Goal: Book appointment/travel/reservation

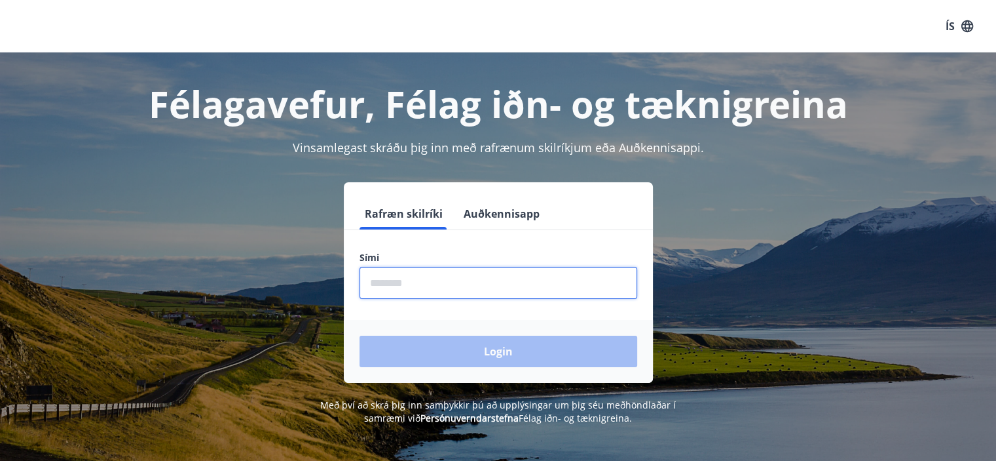
click at [478, 295] on input "phone" at bounding box center [499, 283] width 278 height 32
type input "********"
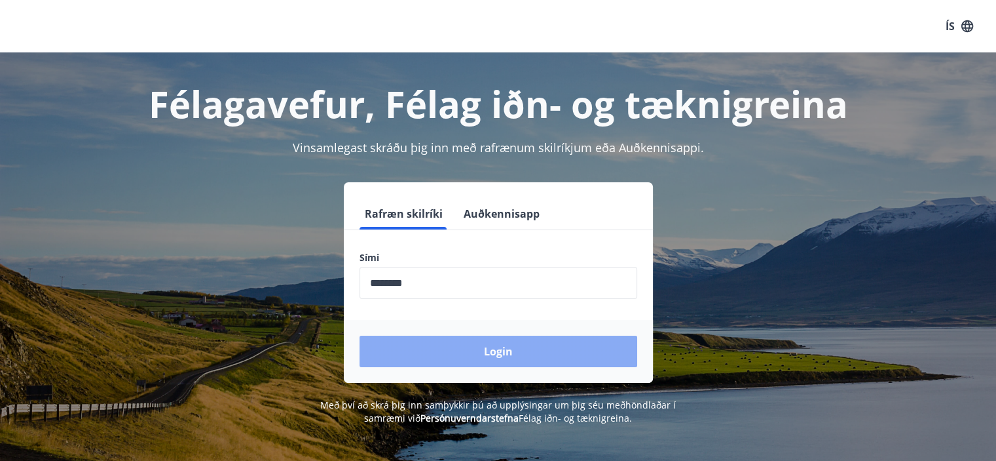
click at [486, 349] on button "Login" at bounding box center [499, 350] width 278 height 31
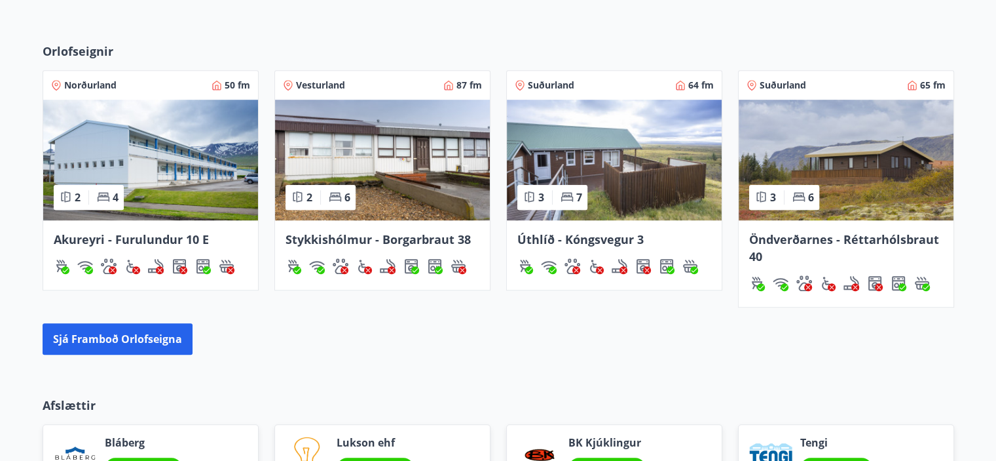
scroll to position [983, 0]
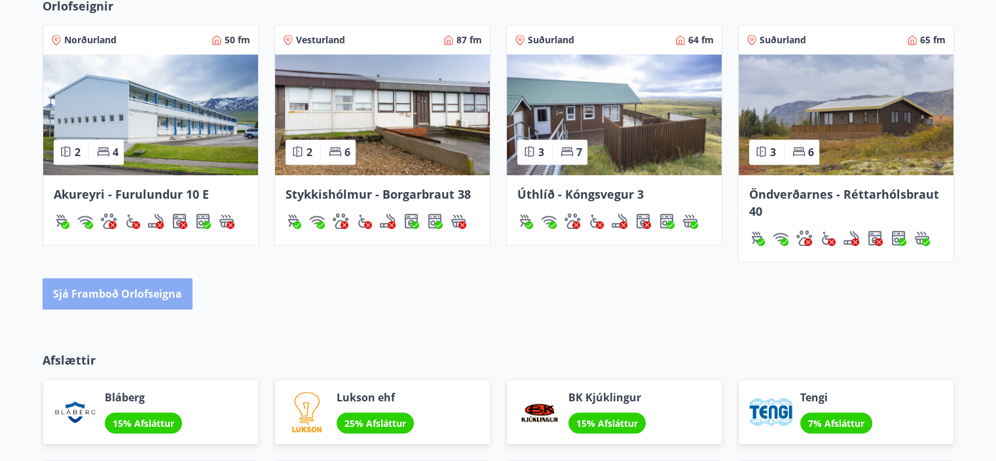
click at [141, 301] on button "Sjá framboð orlofseigna" at bounding box center [118, 293] width 150 height 31
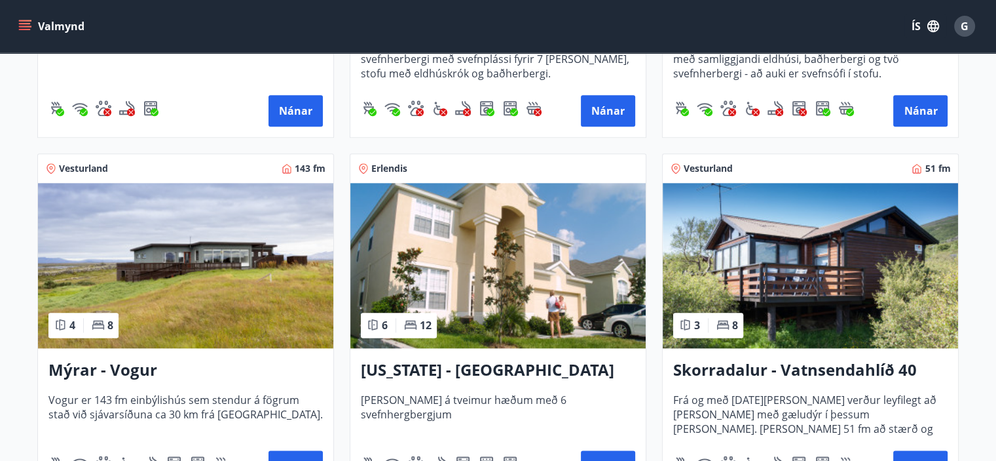
scroll to position [1585, 0]
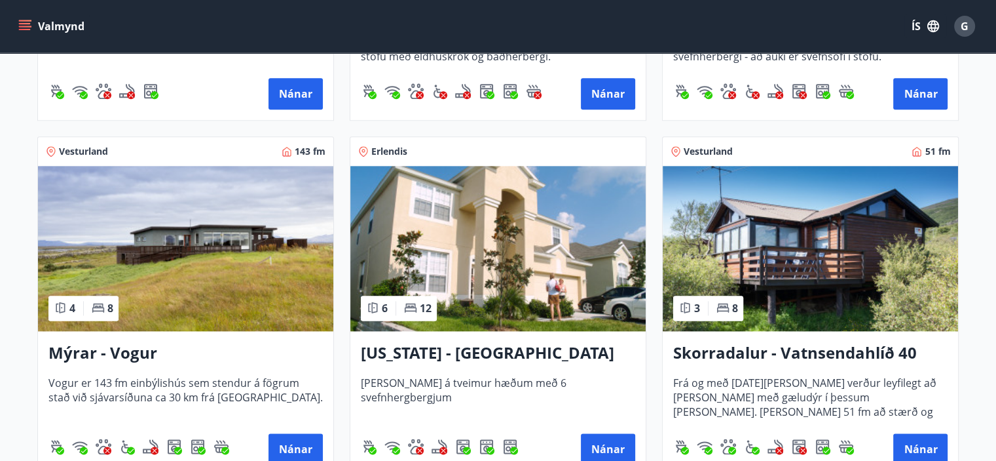
click at [454, 240] on img at bounding box center [497, 248] width 295 height 165
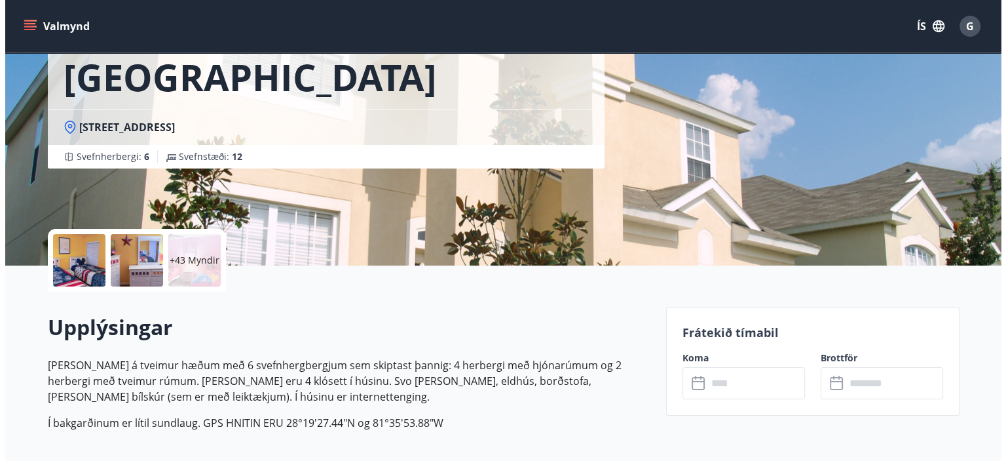
scroll to position [131, 0]
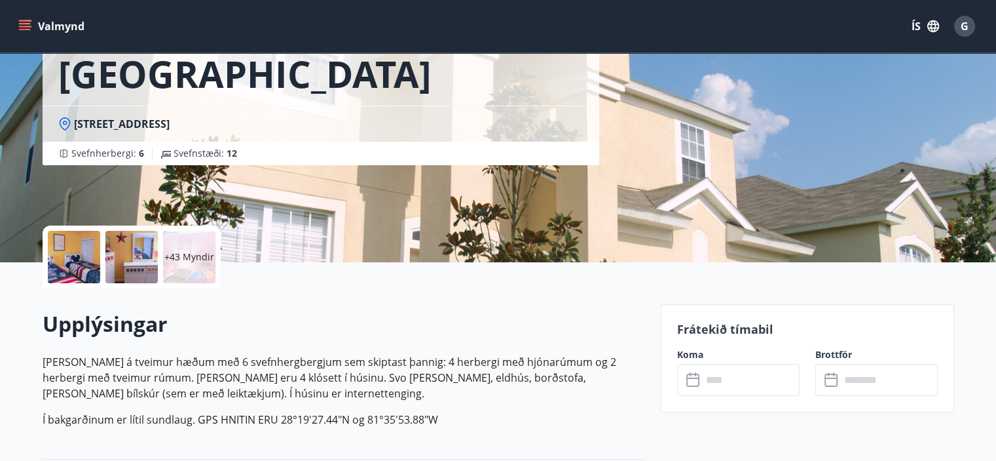
click at [183, 264] on div "+43 Myndir" at bounding box center [189, 257] width 52 height 52
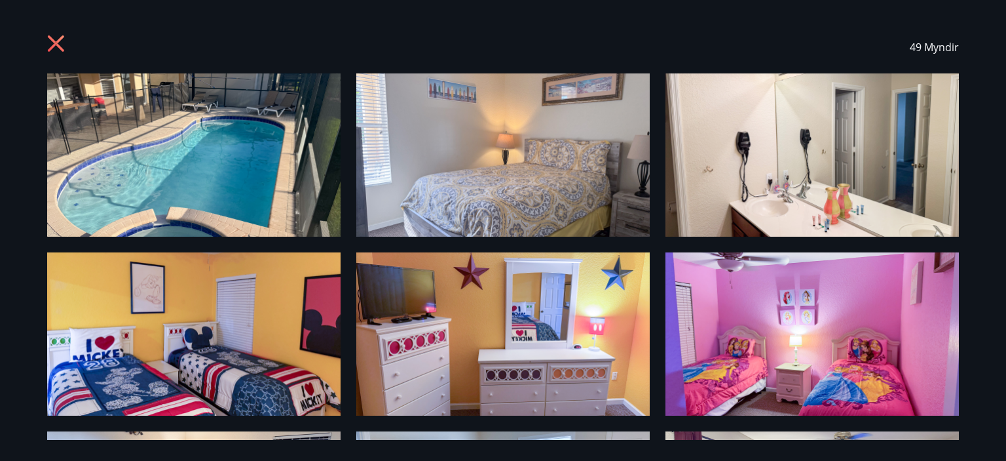
click at [207, 176] on img at bounding box center [193, 154] width 293 height 163
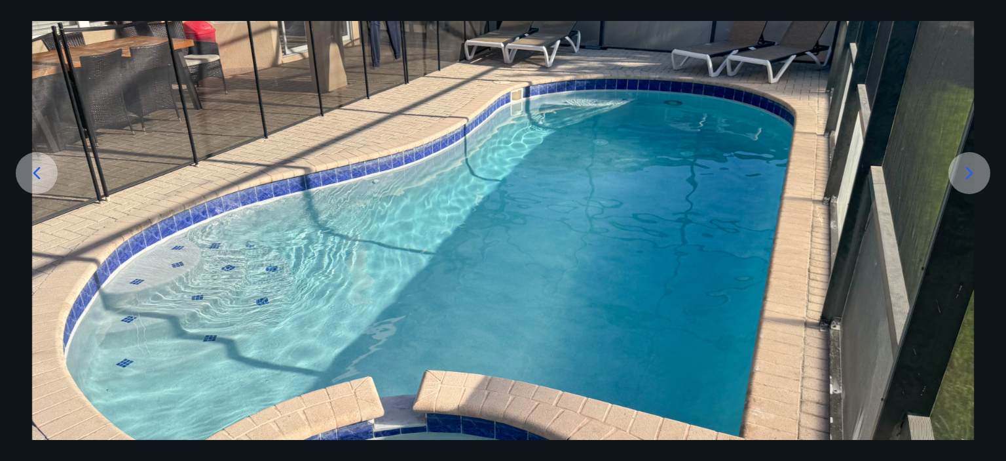
click at [970, 170] on icon at bounding box center [969, 172] width 21 height 21
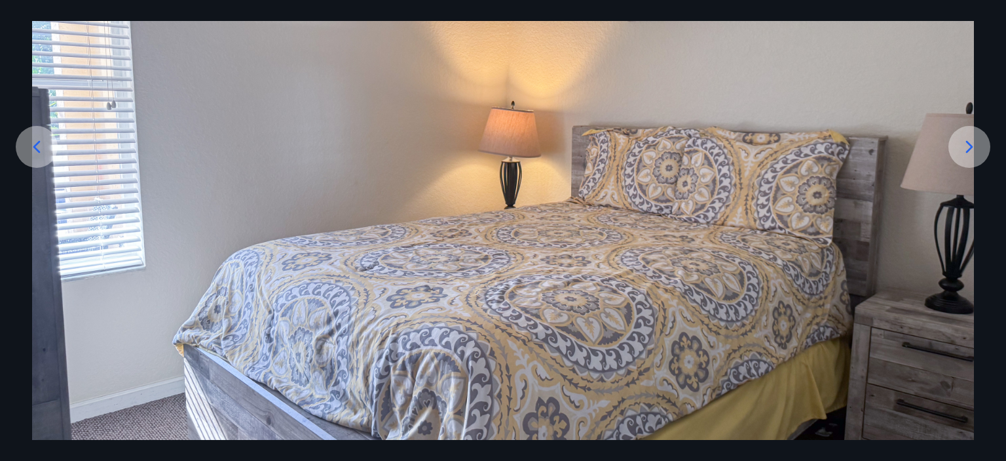
scroll to position [92, 0]
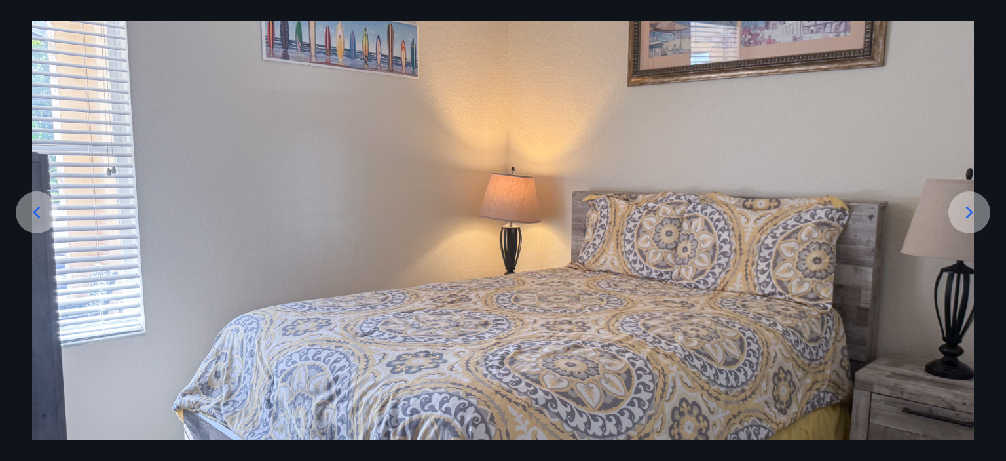
click at [971, 208] on icon at bounding box center [969, 212] width 21 height 21
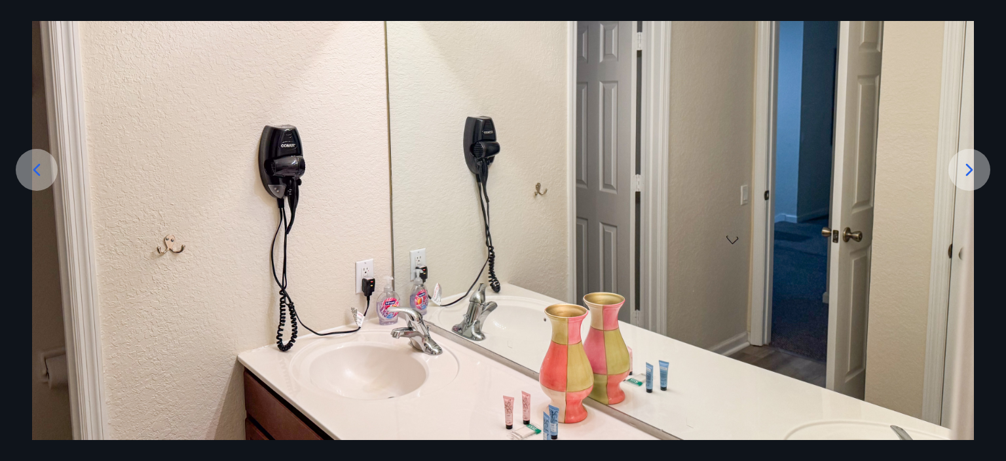
scroll to position [157, 0]
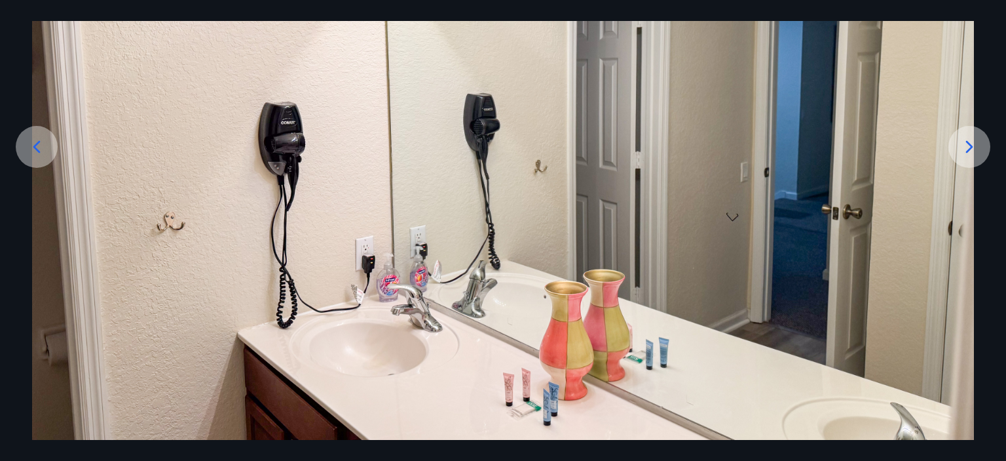
click at [971, 208] on img at bounding box center [503, 177] width 942 height 523
click at [959, 151] on icon at bounding box center [969, 146] width 21 height 21
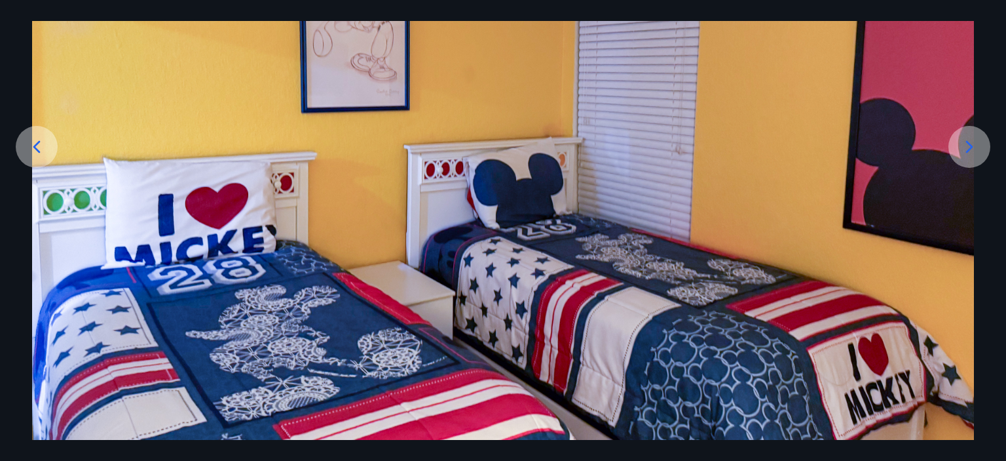
click at [970, 140] on icon at bounding box center [969, 146] width 21 height 21
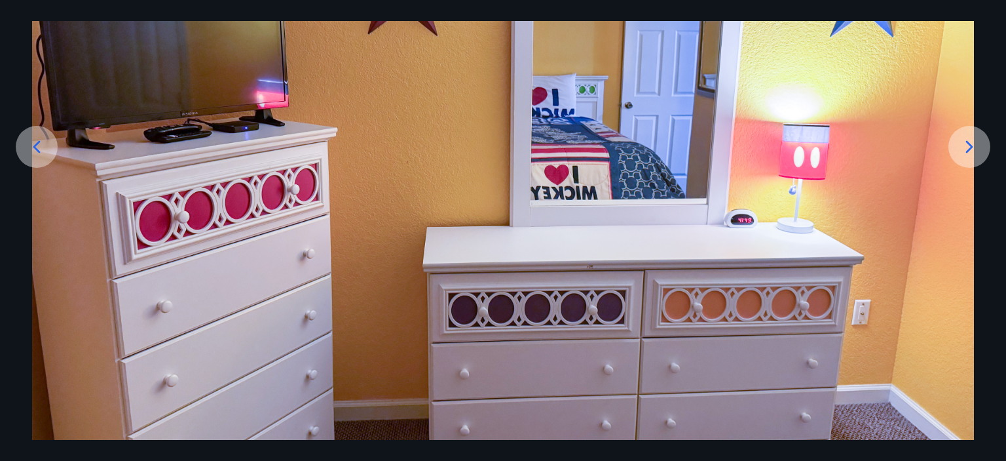
click at [970, 140] on icon at bounding box center [969, 146] width 21 height 21
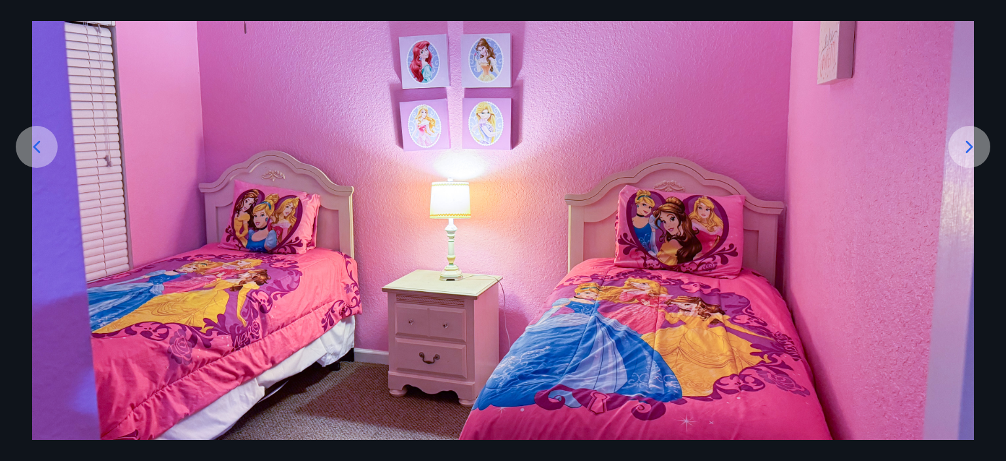
click at [967, 147] on icon at bounding box center [969, 146] width 21 height 21
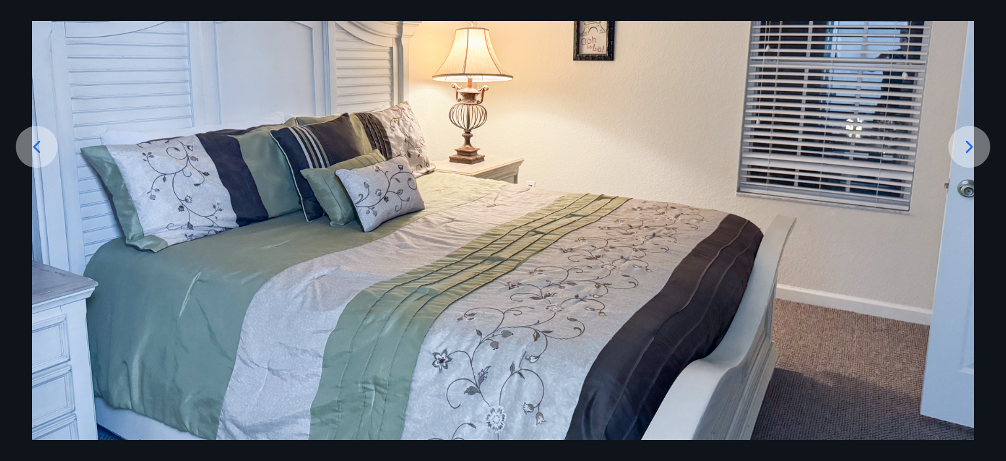
click at [967, 147] on icon at bounding box center [969, 146] width 21 height 21
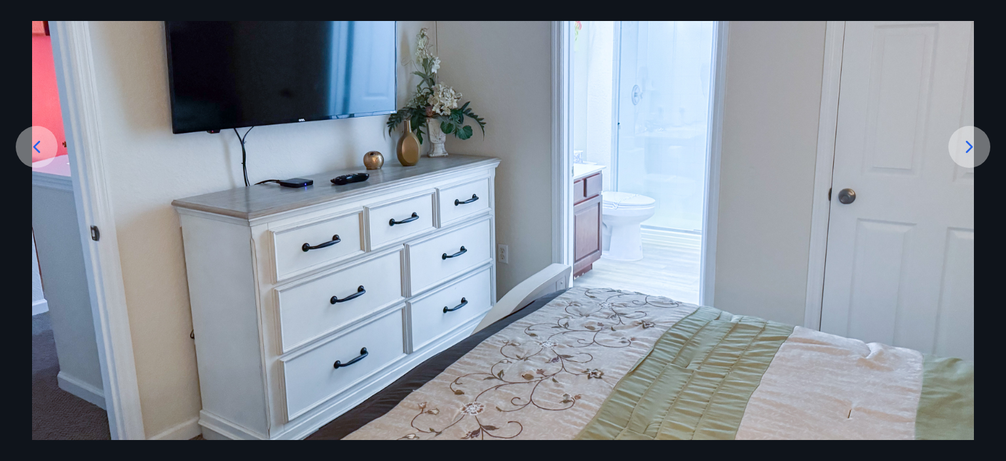
click at [967, 147] on icon at bounding box center [969, 146] width 21 height 21
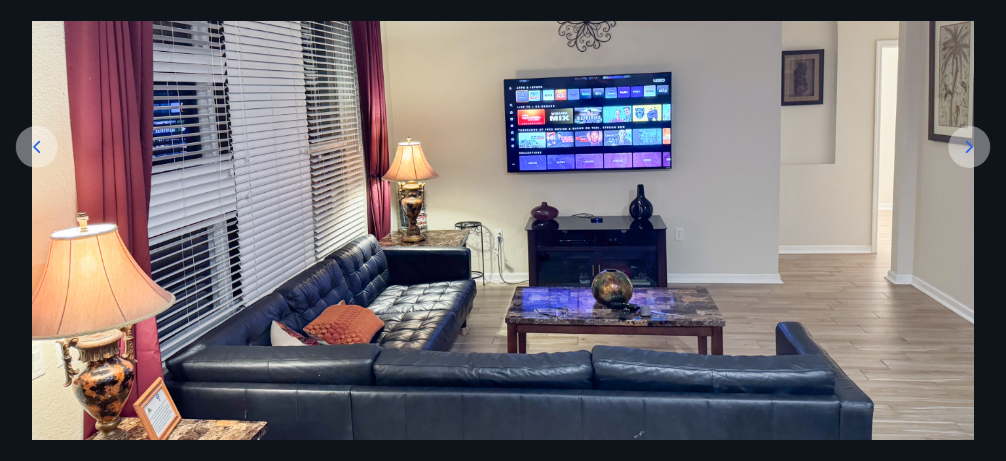
click at [967, 147] on icon at bounding box center [969, 146] width 21 height 21
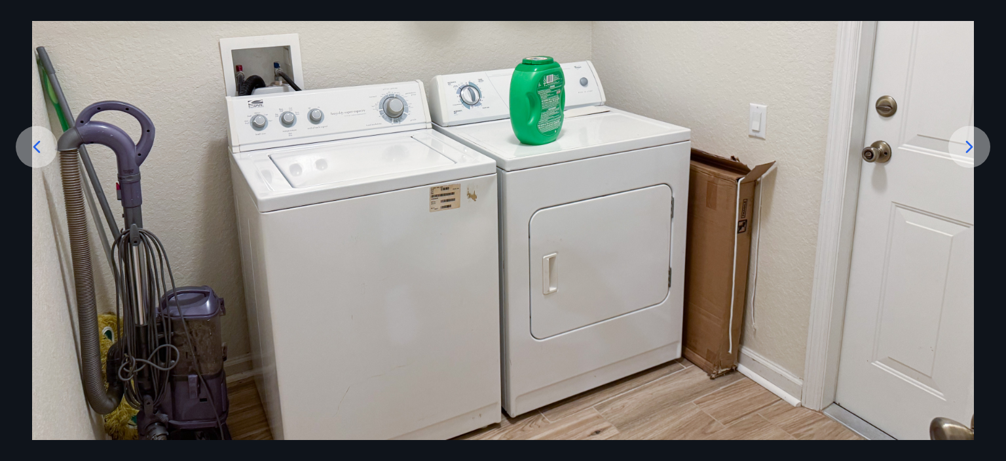
click at [967, 147] on icon at bounding box center [969, 146] width 21 height 21
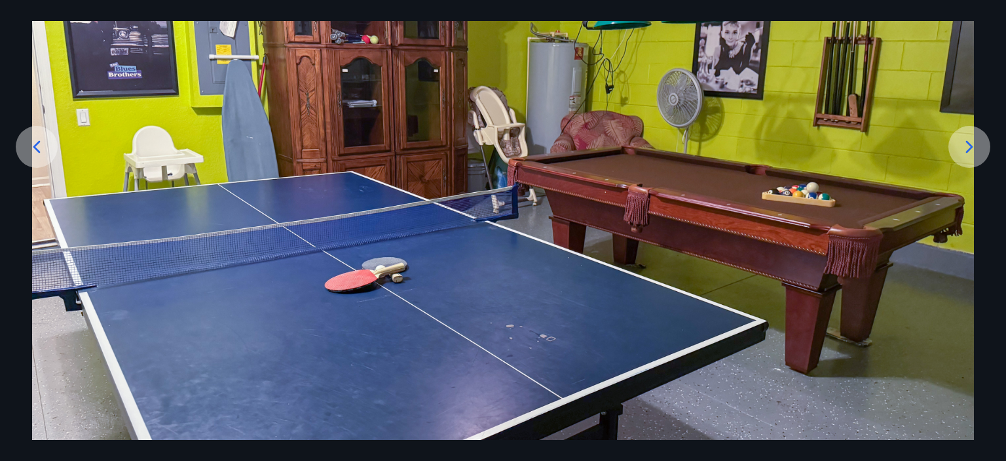
click at [967, 147] on icon at bounding box center [969, 146] width 21 height 21
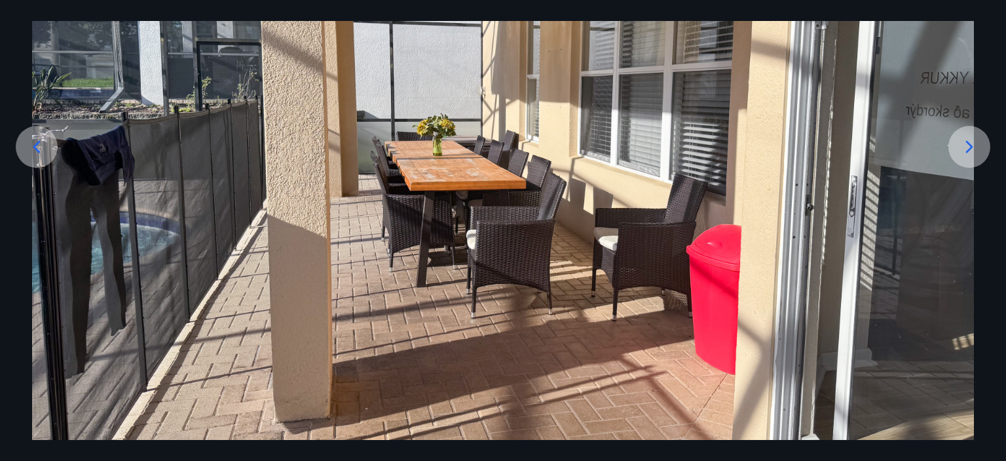
click at [967, 147] on icon at bounding box center [969, 146] width 21 height 21
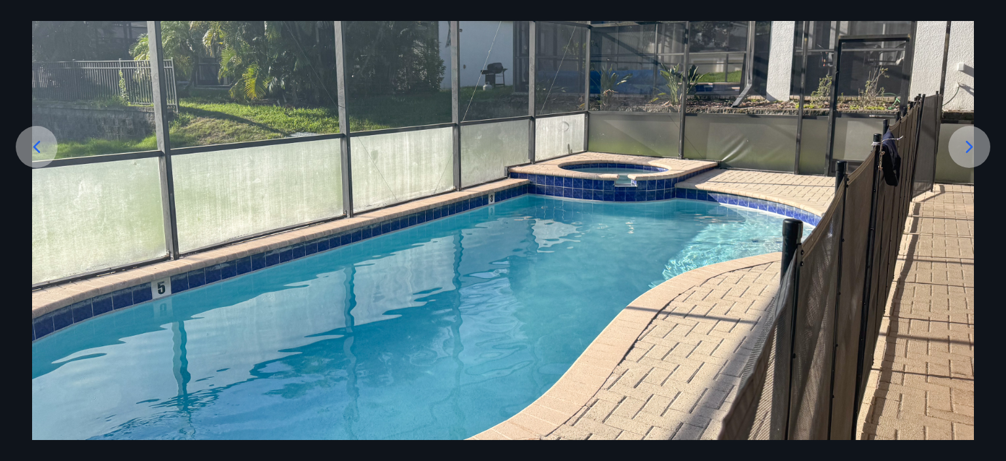
click at [967, 147] on icon at bounding box center [969, 146] width 21 height 21
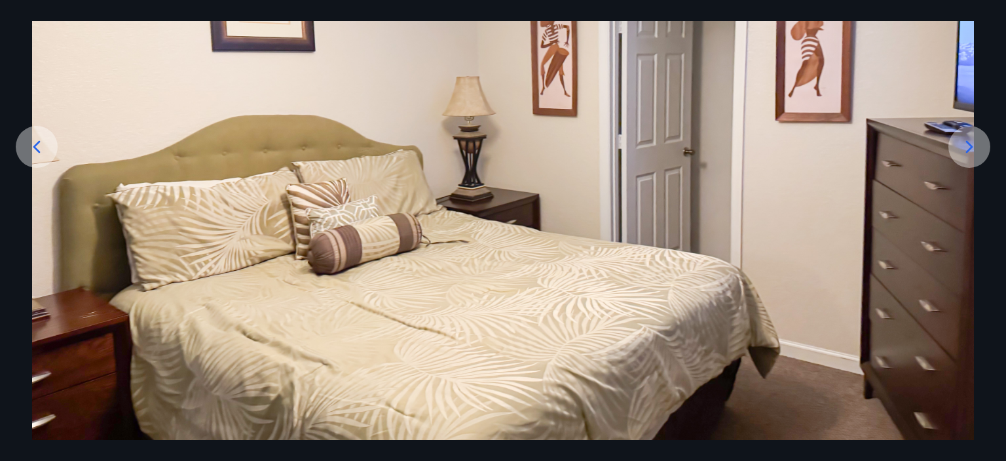
click at [967, 147] on icon at bounding box center [969, 146] width 21 height 21
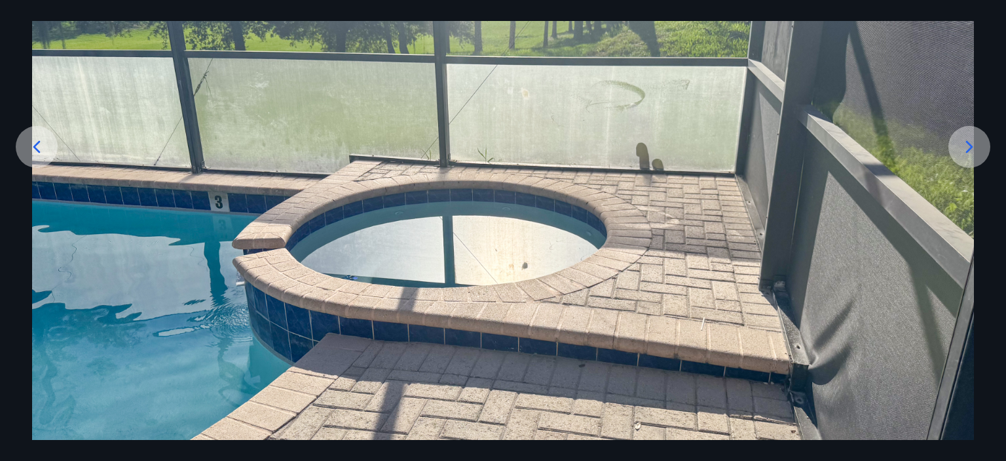
click at [967, 147] on icon at bounding box center [969, 146] width 21 height 21
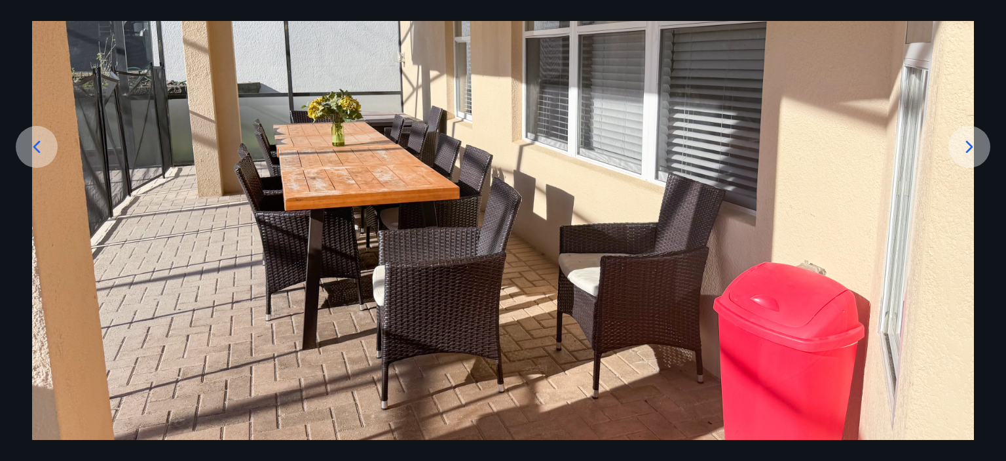
click at [967, 147] on icon at bounding box center [969, 146] width 21 height 21
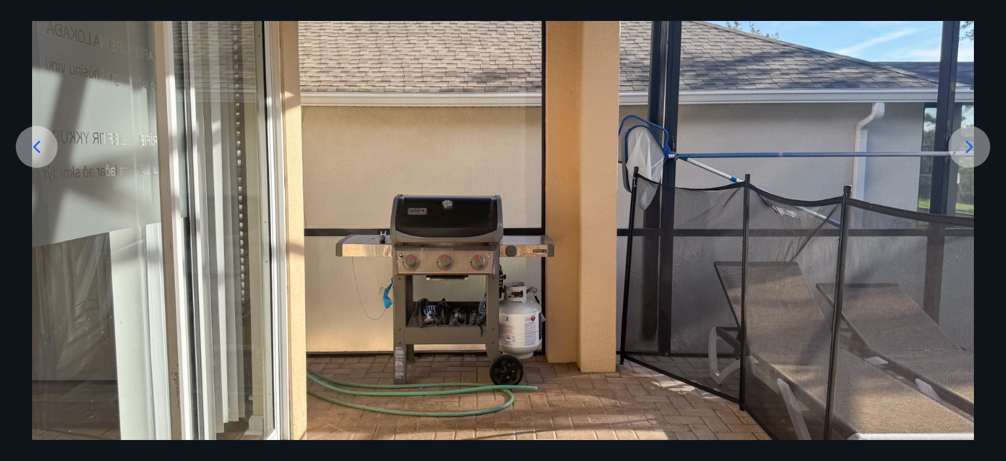
click at [967, 147] on icon at bounding box center [969, 146] width 21 height 21
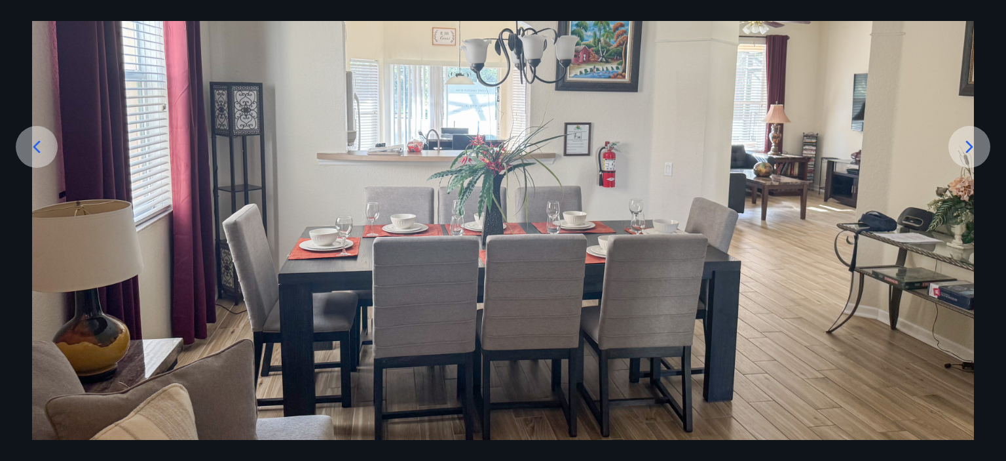
click at [967, 147] on icon at bounding box center [969, 146] width 21 height 21
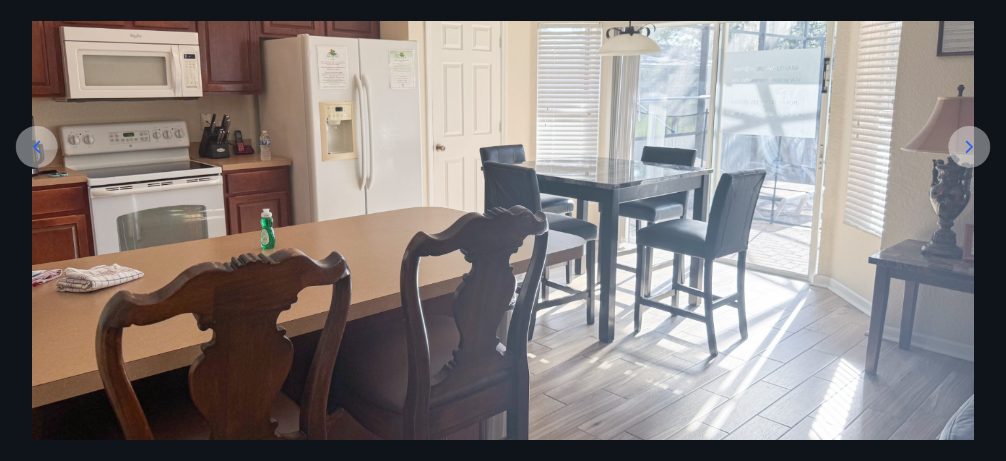
click at [967, 147] on icon at bounding box center [969, 146] width 21 height 21
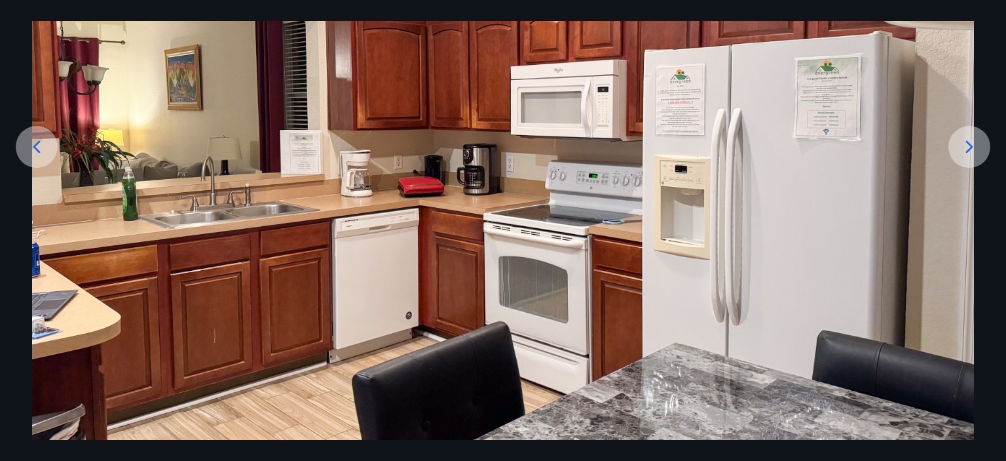
click at [967, 147] on icon at bounding box center [969, 146] width 21 height 21
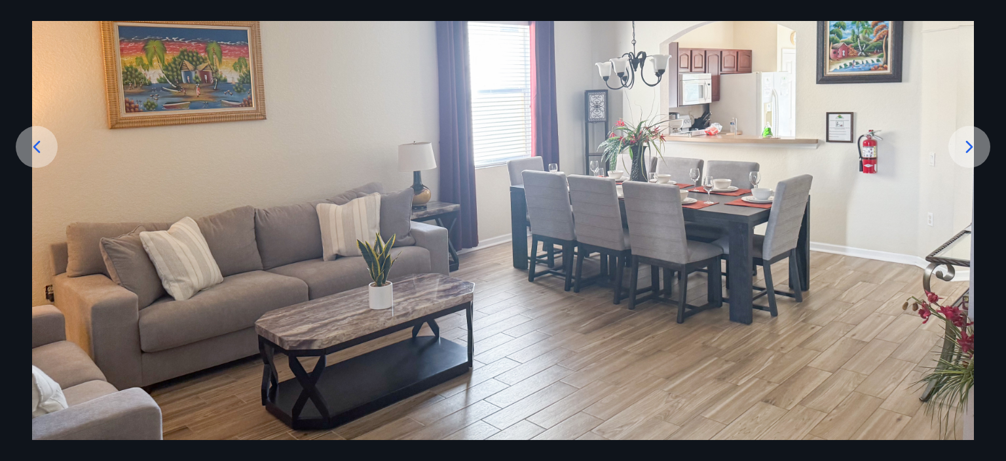
click at [967, 147] on icon at bounding box center [969, 146] width 21 height 21
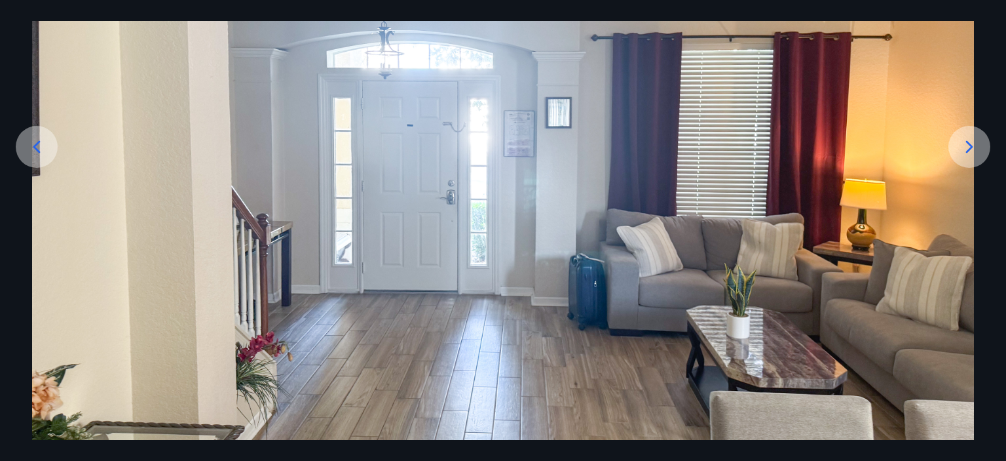
click at [967, 147] on icon at bounding box center [969, 146] width 21 height 21
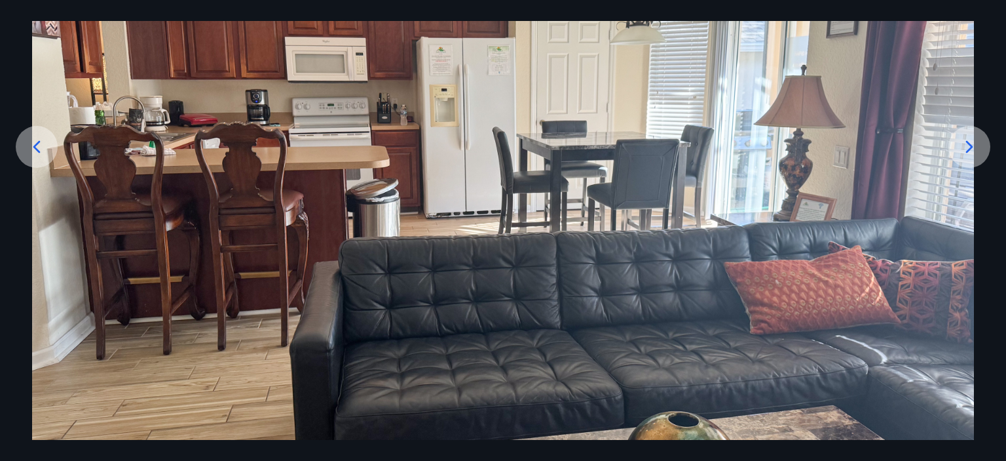
click at [967, 147] on icon at bounding box center [969, 146] width 21 height 21
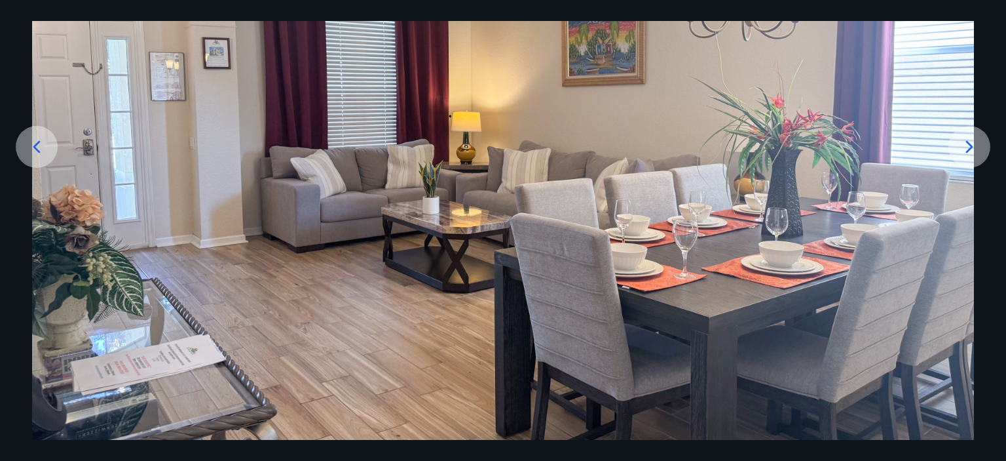
click at [967, 147] on icon at bounding box center [969, 146] width 21 height 21
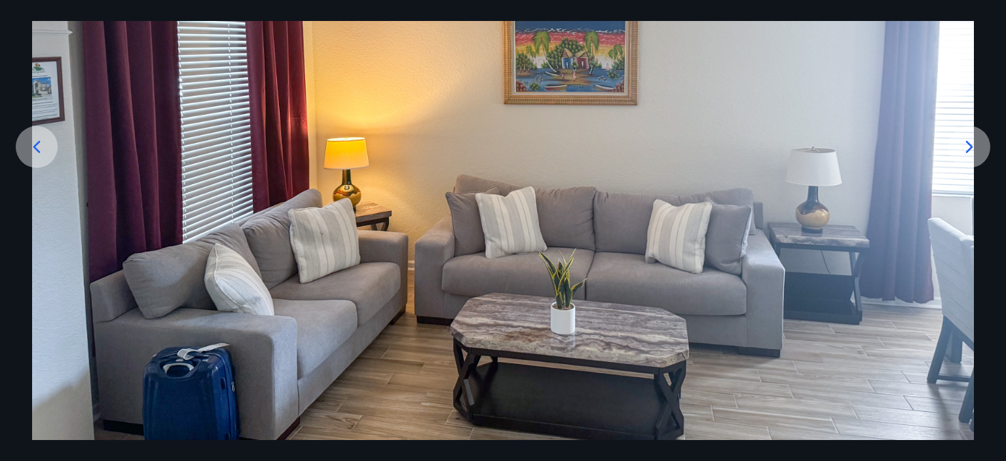
click at [967, 147] on icon at bounding box center [969, 146] width 21 height 21
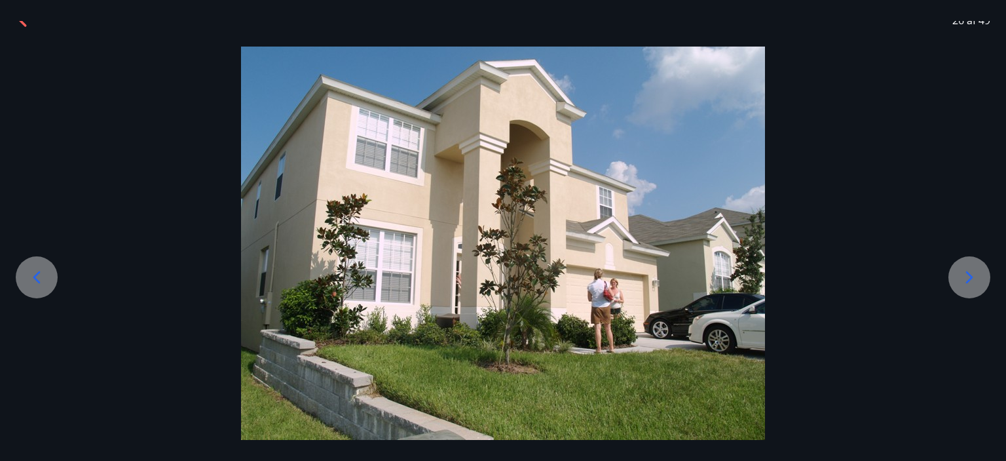
scroll to position [26, 0]
click at [965, 274] on icon at bounding box center [969, 277] width 21 height 21
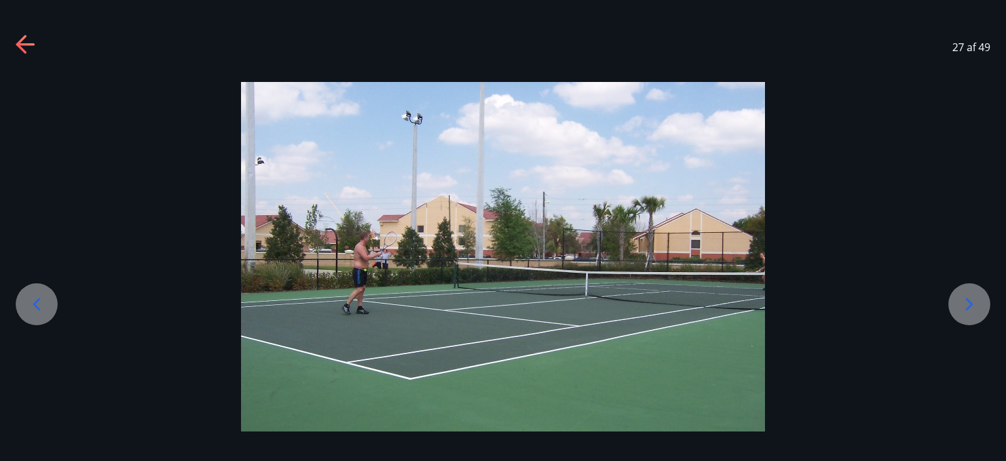
scroll to position [0, 0]
click at [968, 301] on icon at bounding box center [969, 303] width 7 height 12
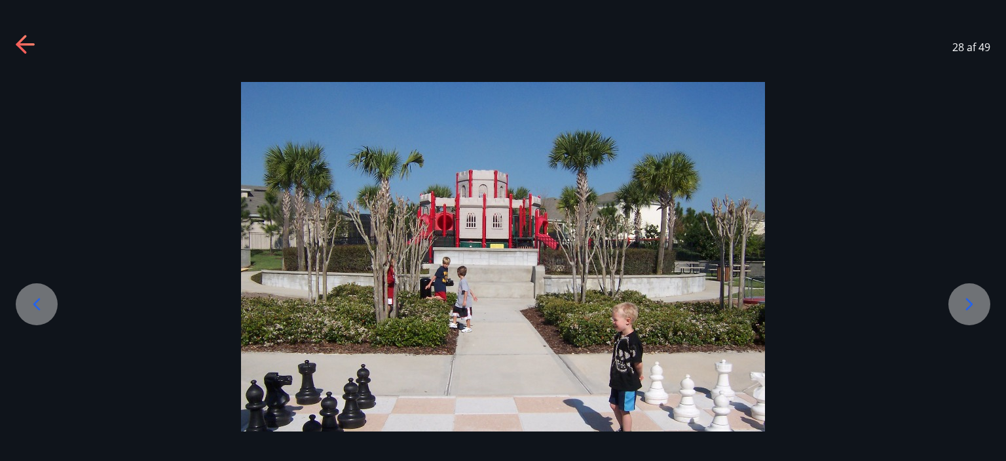
click at [968, 301] on icon at bounding box center [969, 303] width 7 height 12
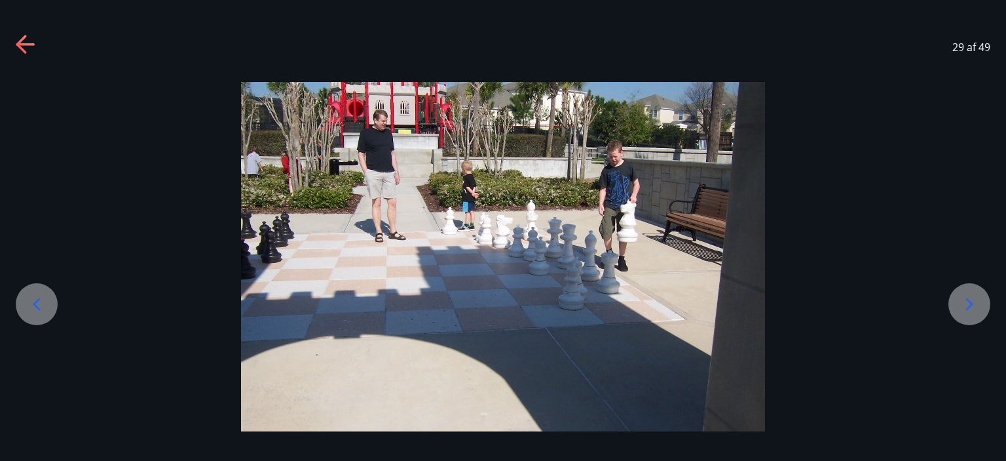
click at [968, 301] on icon at bounding box center [969, 303] width 7 height 12
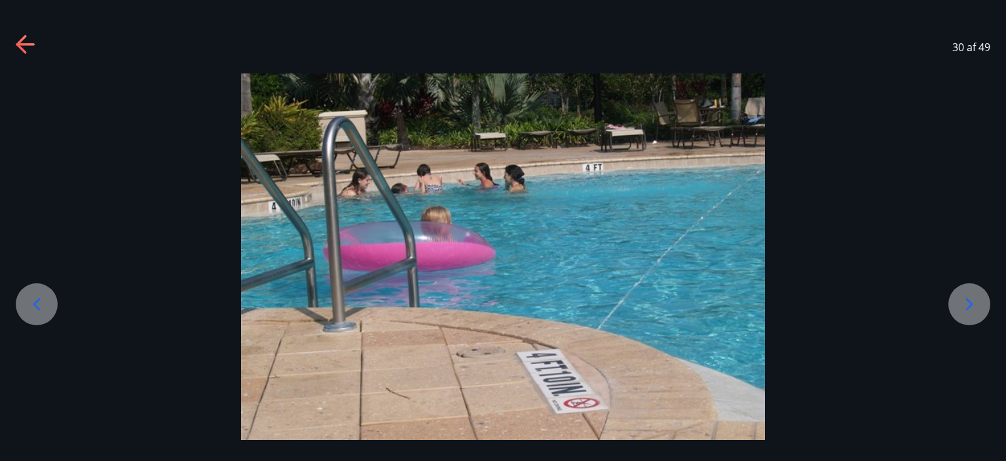
click at [968, 301] on icon at bounding box center [969, 303] width 7 height 12
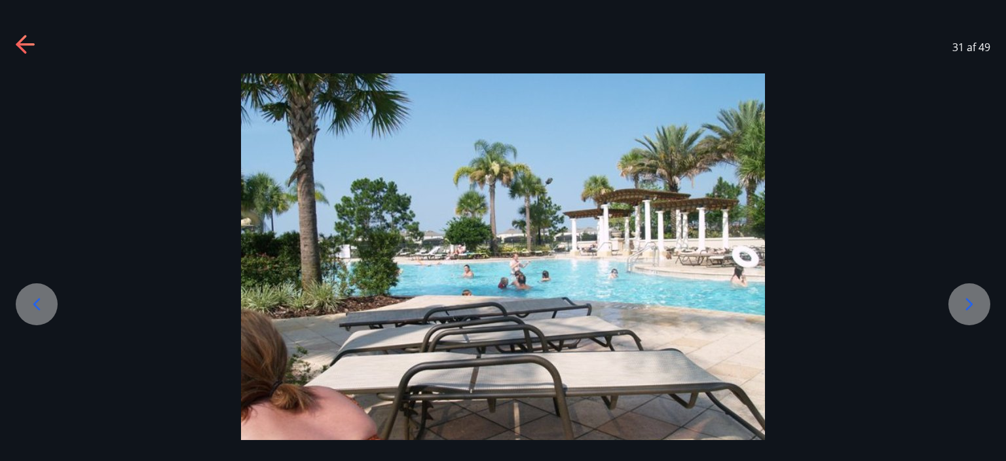
click at [968, 301] on icon at bounding box center [969, 303] width 7 height 12
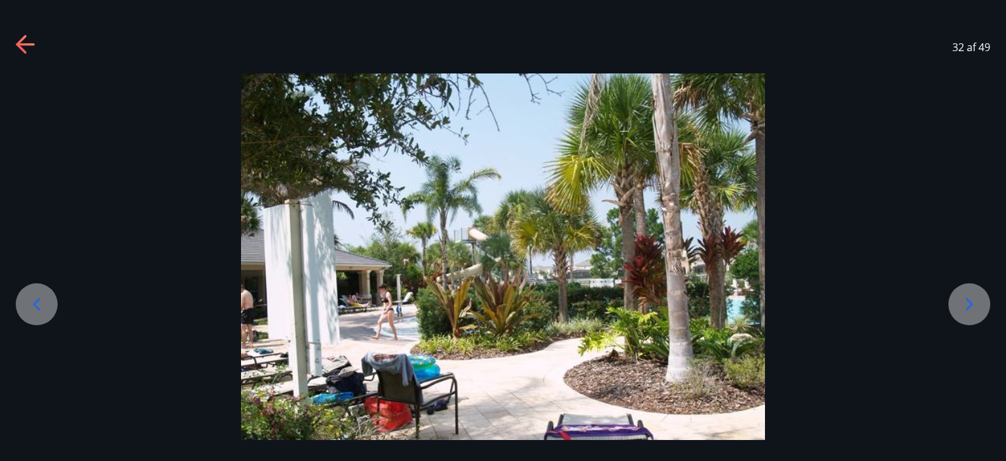
click at [968, 301] on icon at bounding box center [969, 303] width 7 height 12
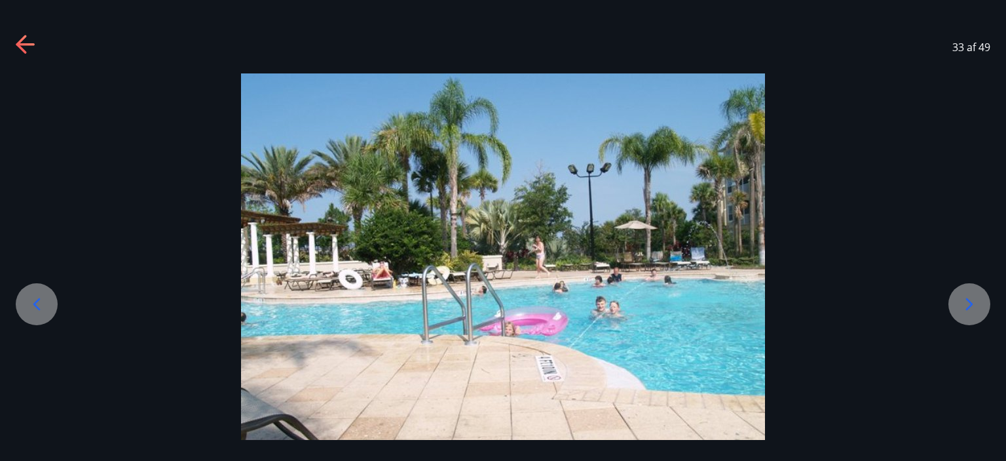
click at [968, 301] on icon at bounding box center [969, 303] width 7 height 12
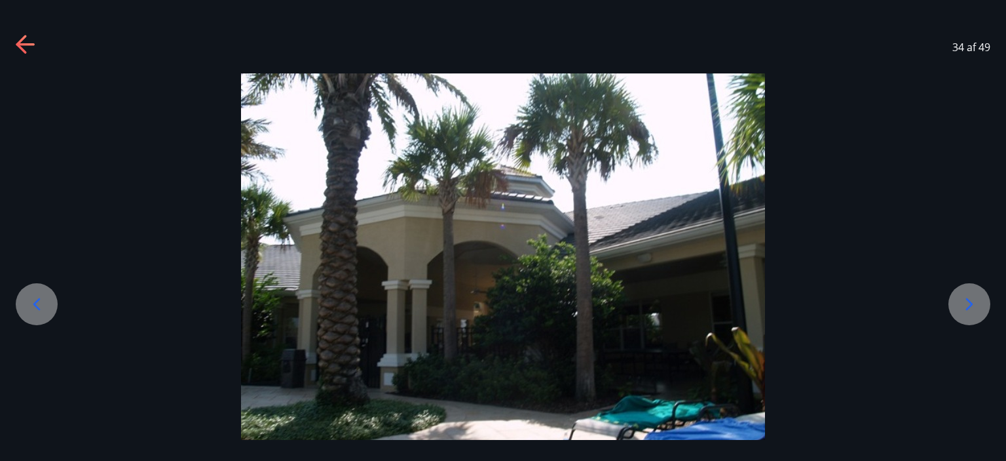
click at [968, 301] on icon at bounding box center [969, 303] width 7 height 12
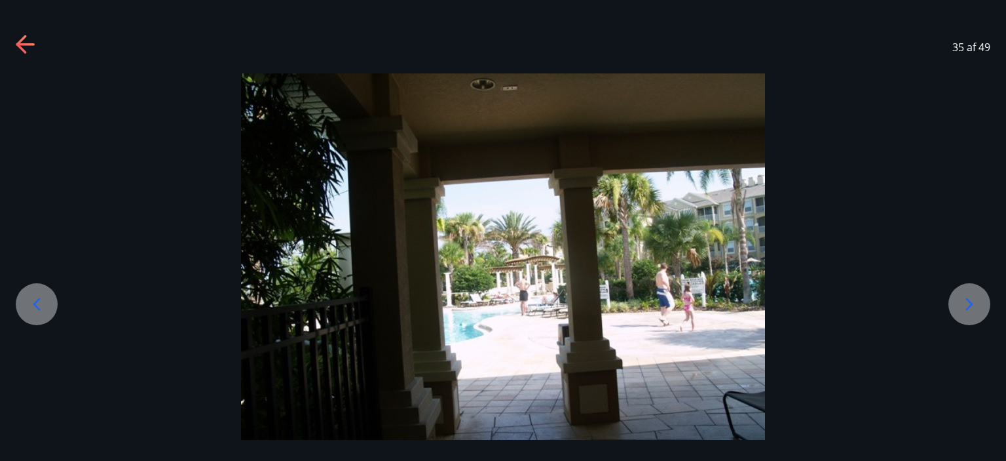
click at [968, 301] on icon at bounding box center [969, 303] width 7 height 12
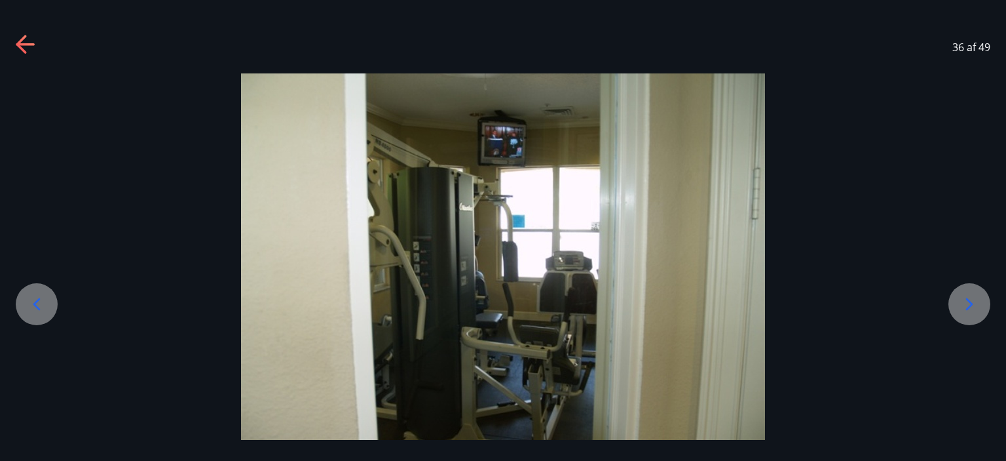
click at [968, 301] on icon at bounding box center [969, 303] width 7 height 12
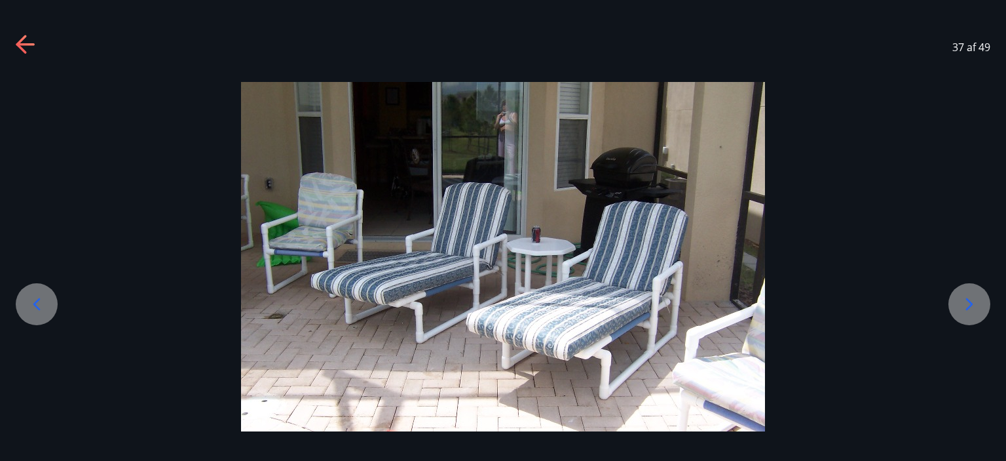
click at [968, 301] on icon at bounding box center [969, 303] width 7 height 12
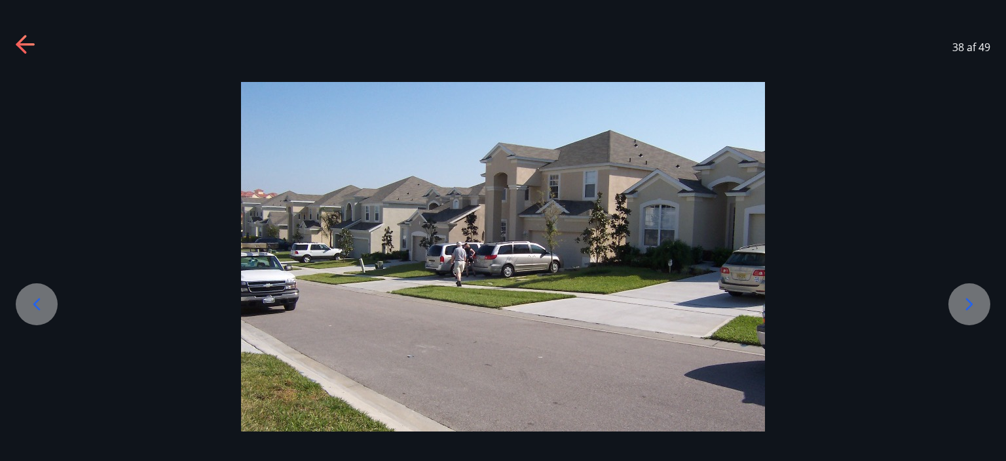
click at [968, 301] on icon at bounding box center [969, 303] width 7 height 12
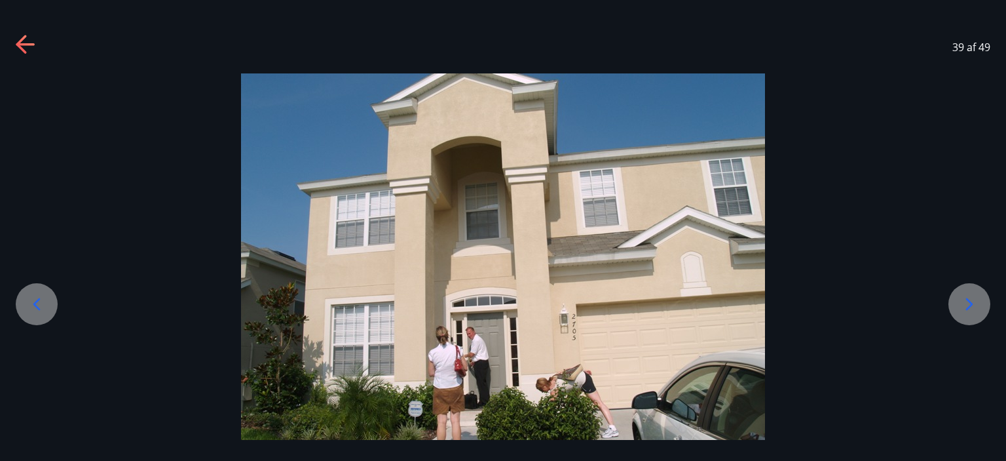
click at [968, 301] on icon at bounding box center [969, 303] width 7 height 12
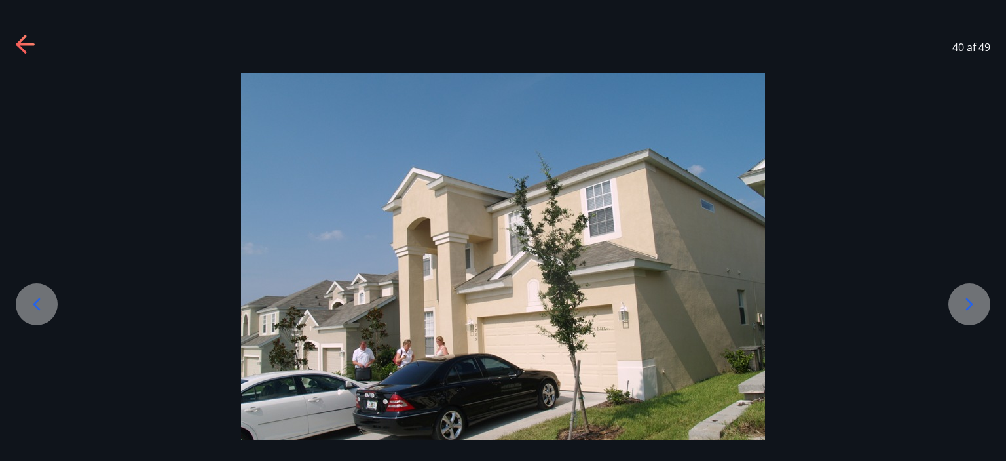
click at [968, 301] on icon at bounding box center [969, 303] width 7 height 12
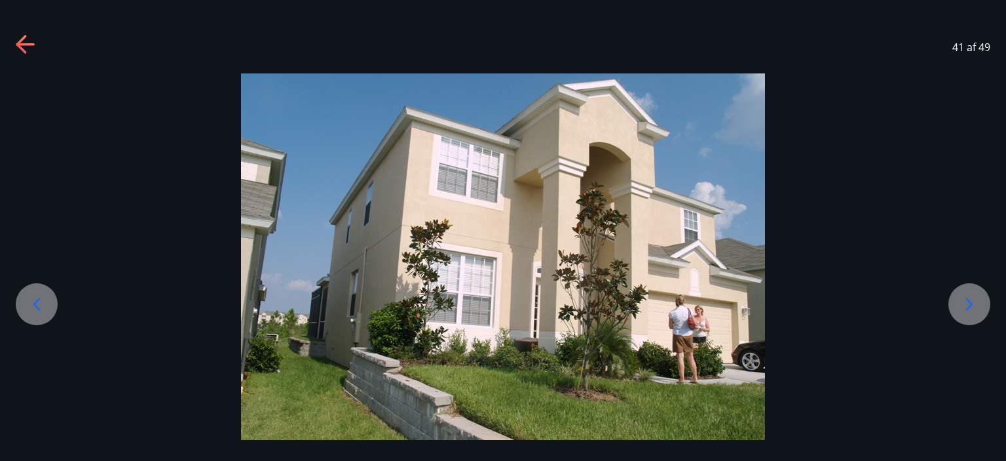
click at [968, 301] on icon at bounding box center [969, 303] width 7 height 12
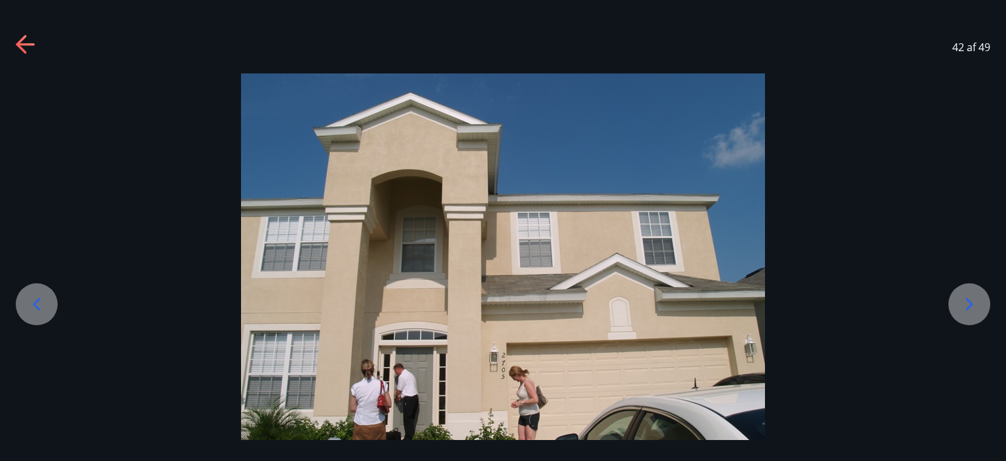
click at [968, 301] on icon at bounding box center [969, 303] width 7 height 12
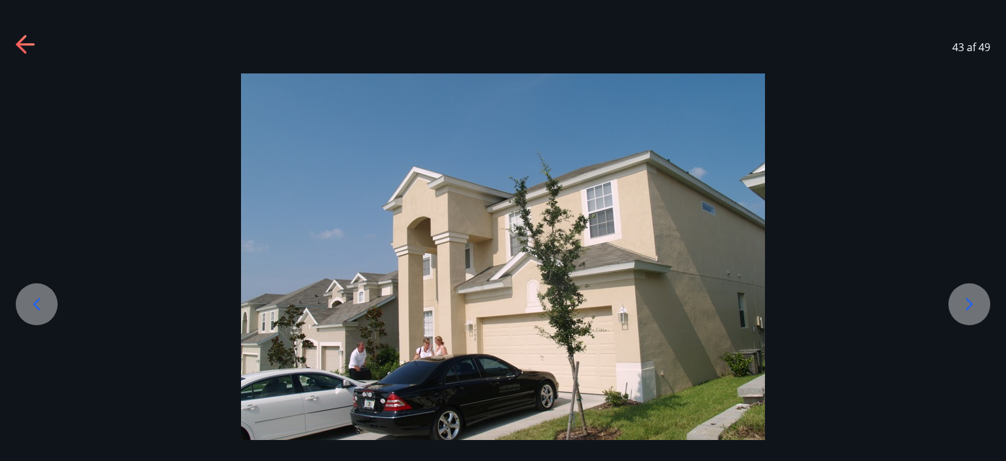
click at [968, 301] on icon at bounding box center [969, 303] width 7 height 12
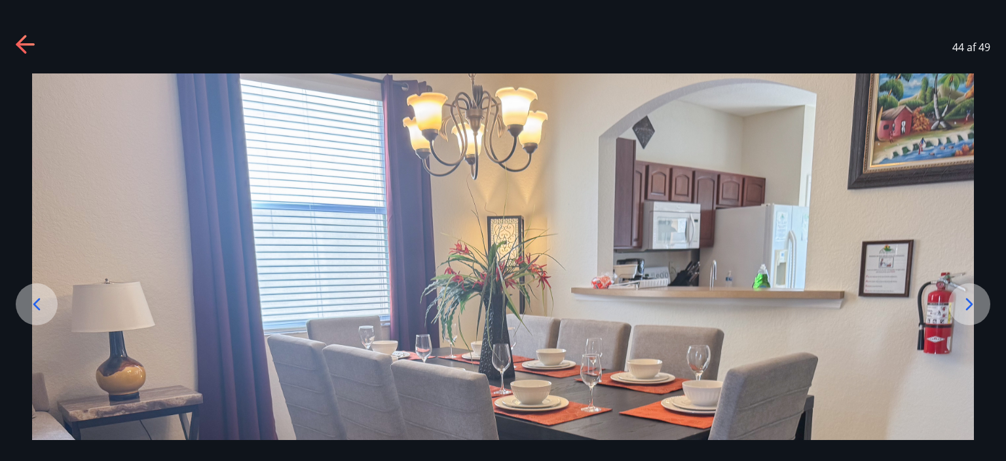
click at [968, 301] on icon at bounding box center [969, 303] width 7 height 12
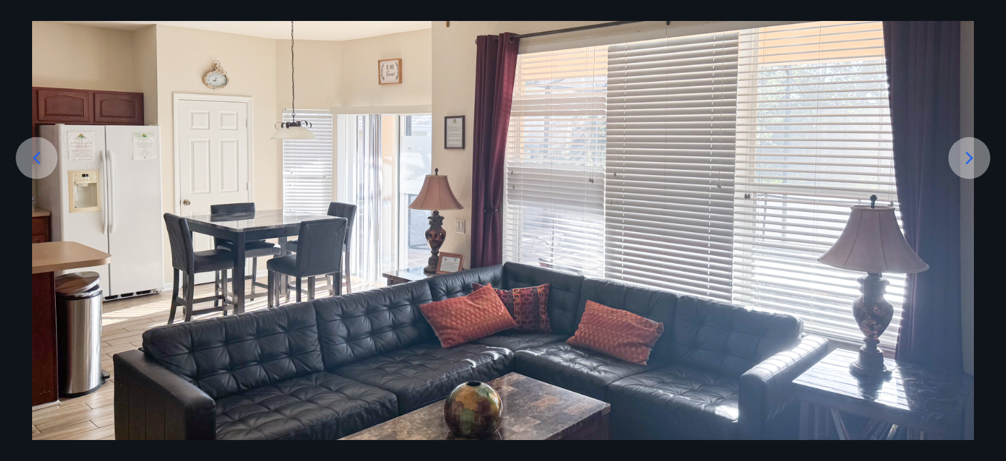
scroll to position [157, 0]
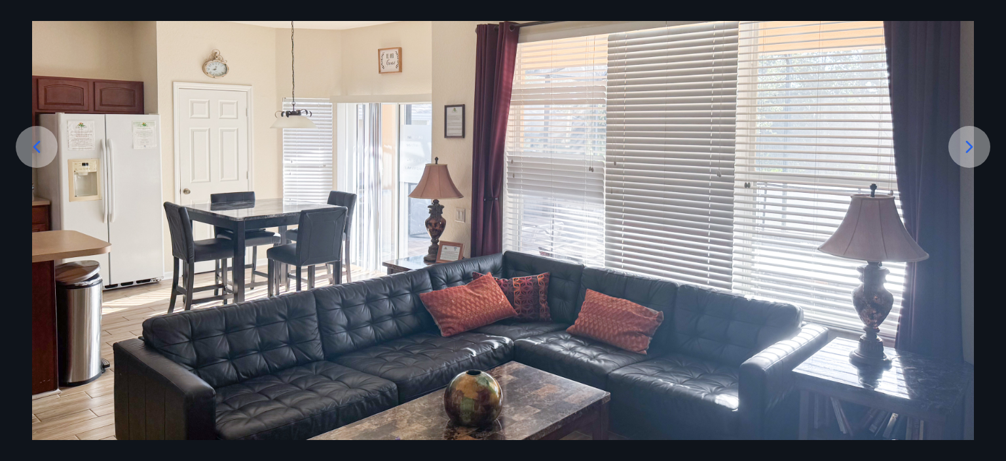
click at [975, 142] on icon at bounding box center [969, 146] width 21 height 21
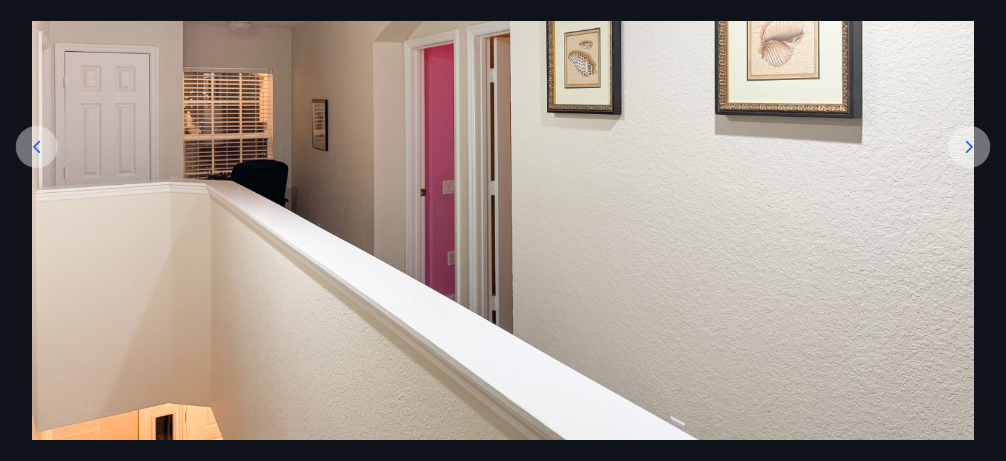
click at [975, 142] on icon at bounding box center [969, 146] width 21 height 21
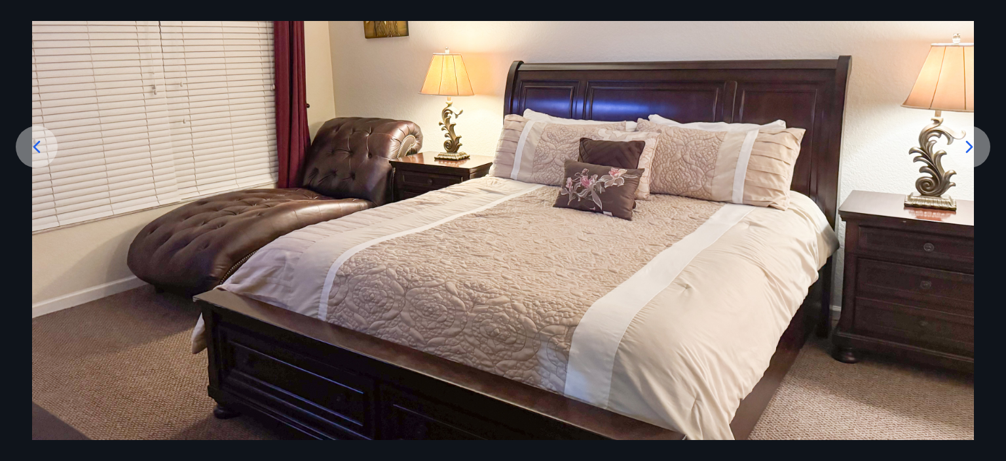
click at [967, 142] on icon at bounding box center [969, 146] width 7 height 12
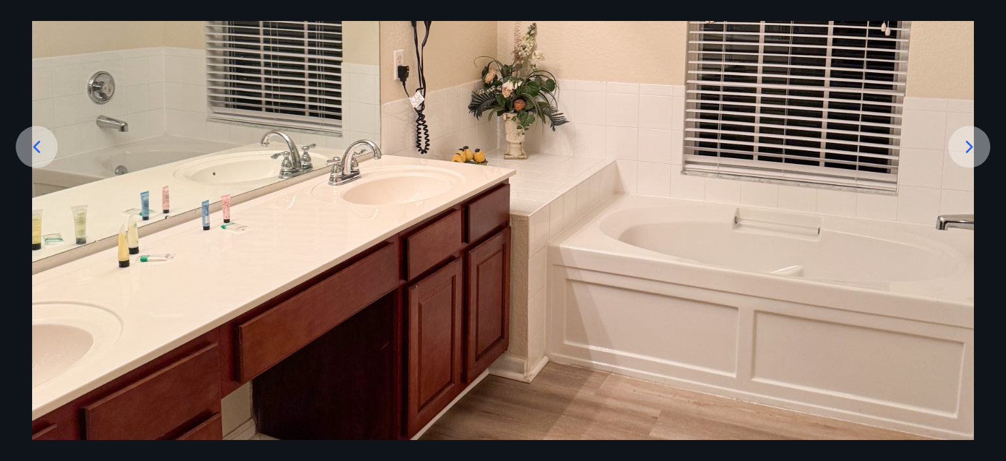
click at [967, 142] on icon at bounding box center [969, 146] width 7 height 12
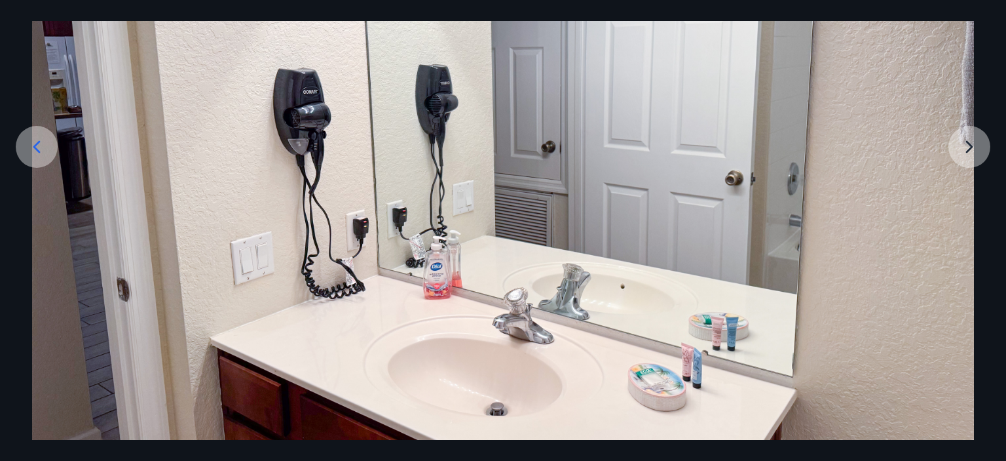
click at [967, 142] on img at bounding box center [503, 177] width 942 height 523
click at [40, 146] on icon at bounding box center [36, 146] width 21 height 21
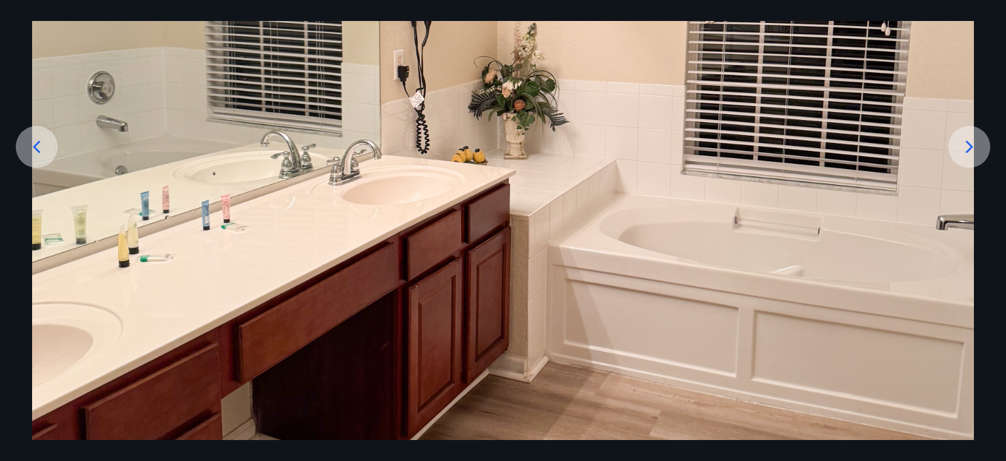
click at [40, 146] on icon at bounding box center [36, 146] width 21 height 21
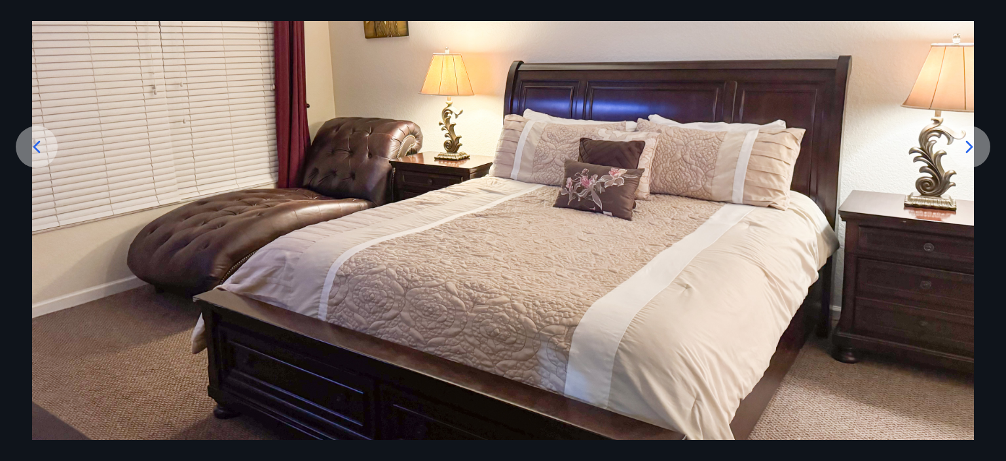
click at [40, 146] on icon at bounding box center [36, 146] width 21 height 21
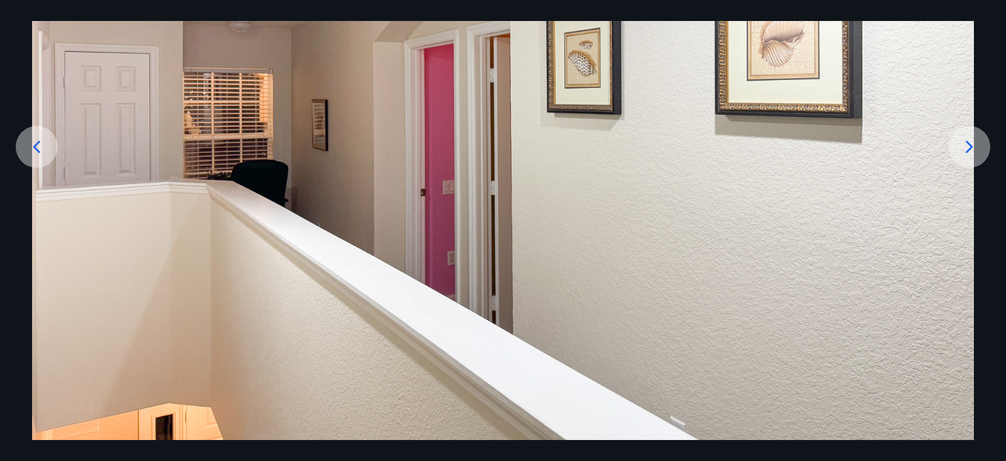
click at [40, 146] on icon at bounding box center [36, 146] width 21 height 21
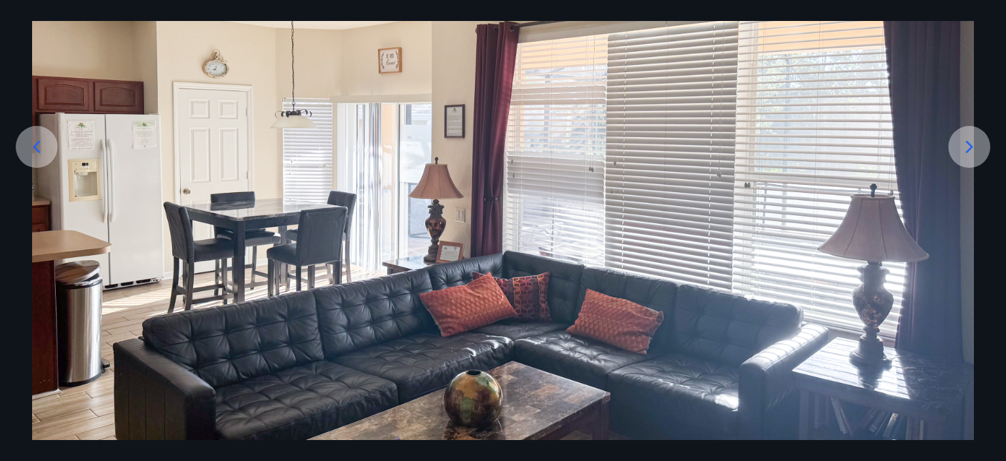
click at [35, 142] on icon at bounding box center [36, 146] width 21 height 21
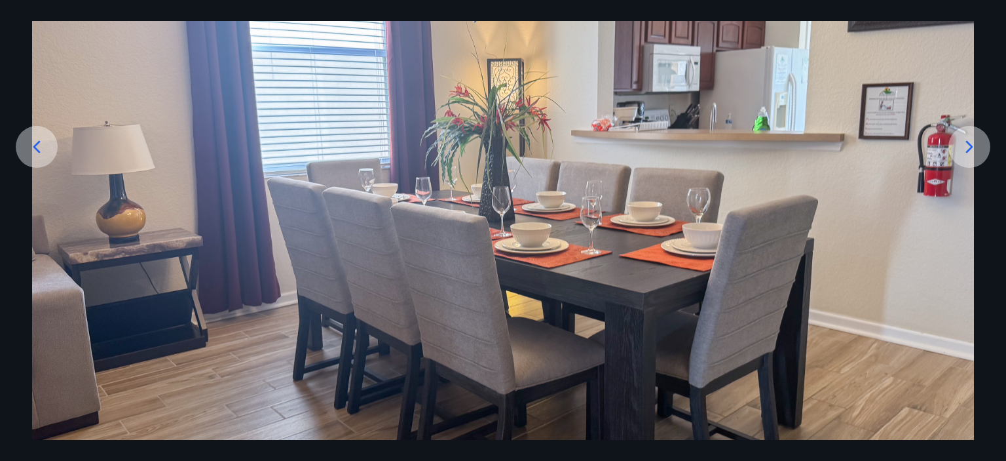
click at [35, 142] on icon at bounding box center [36, 146] width 21 height 21
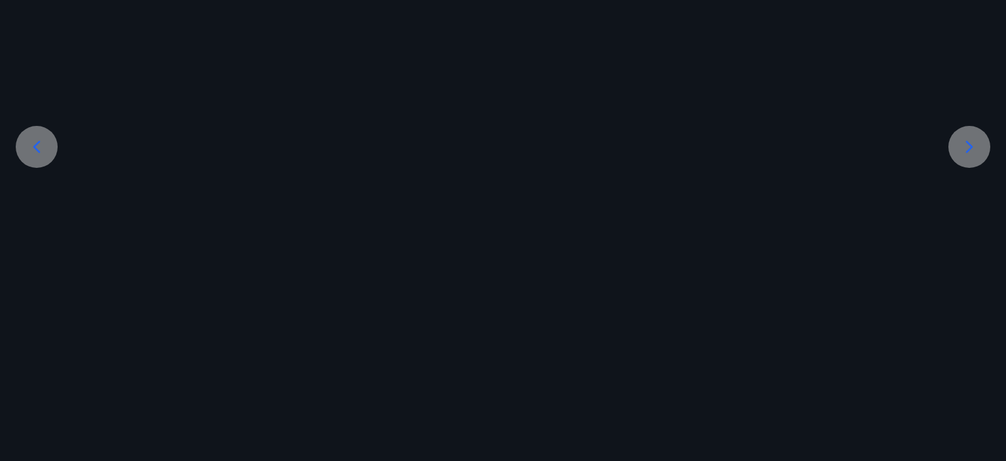
scroll to position [26, 0]
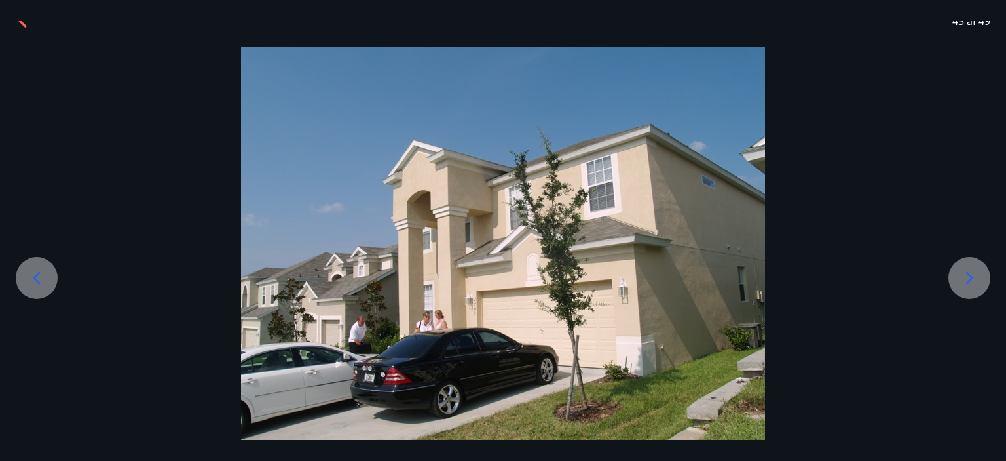
click at [35, 272] on icon at bounding box center [36, 277] width 21 height 21
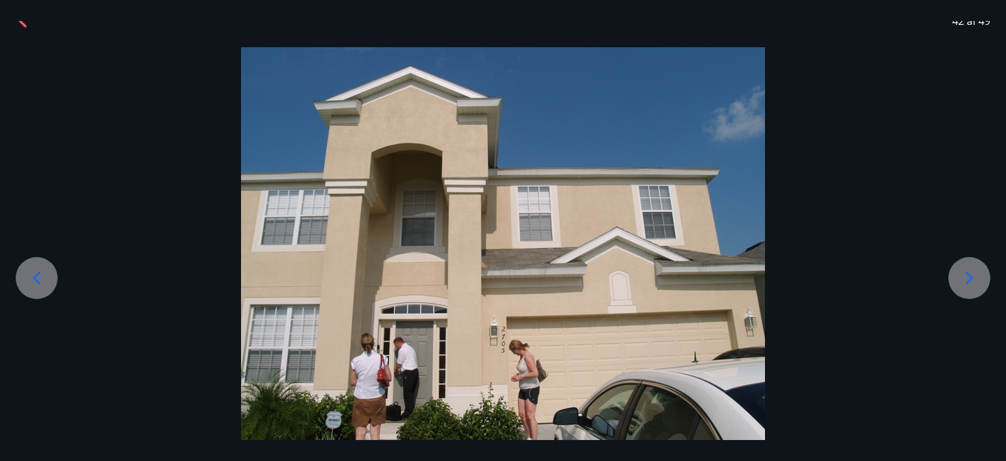
click at [35, 272] on icon at bounding box center [36, 277] width 21 height 21
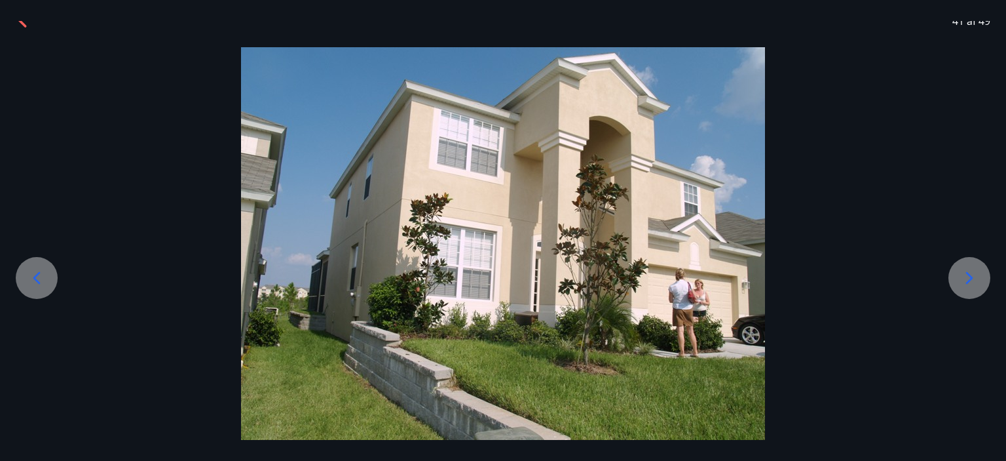
click at [35, 272] on icon at bounding box center [36, 277] width 21 height 21
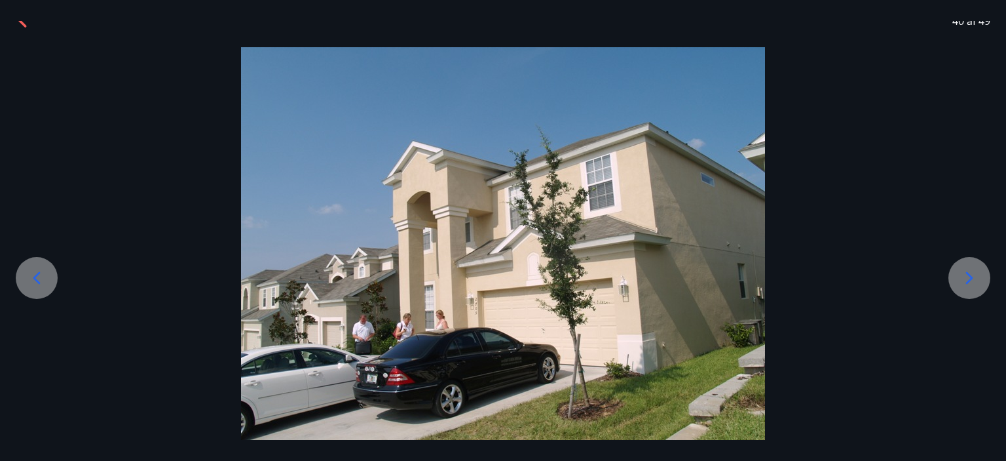
click at [35, 272] on icon at bounding box center [36, 277] width 21 height 21
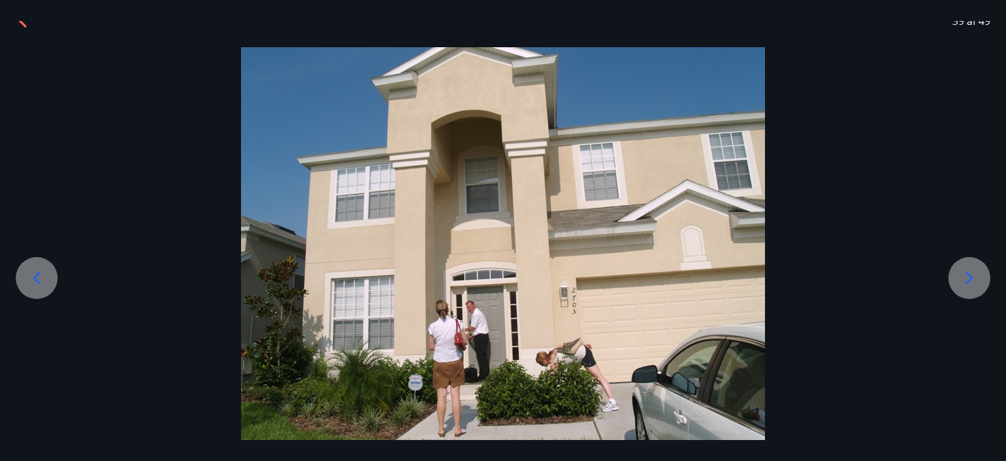
click at [35, 272] on icon at bounding box center [36, 277] width 21 height 21
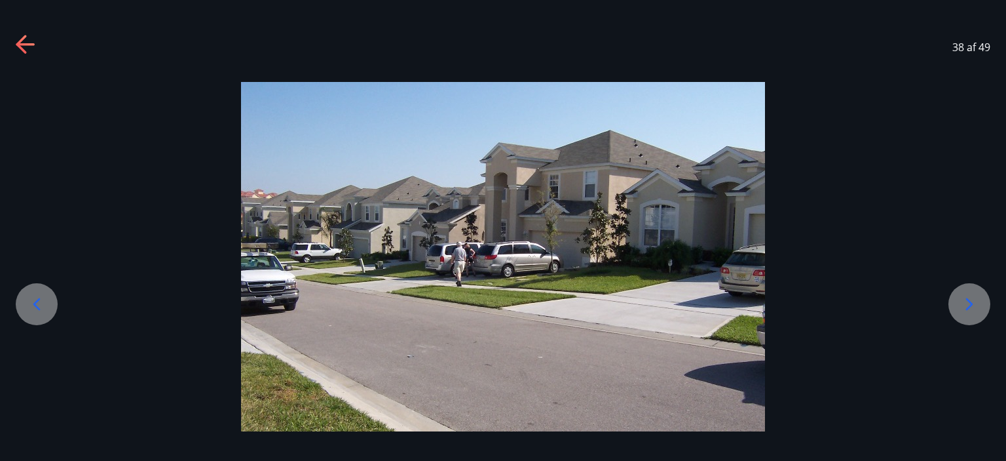
scroll to position [0, 0]
click at [35, 272] on div at bounding box center [503, 256] width 1006 height 349
click at [38, 305] on icon at bounding box center [36, 303] width 21 height 21
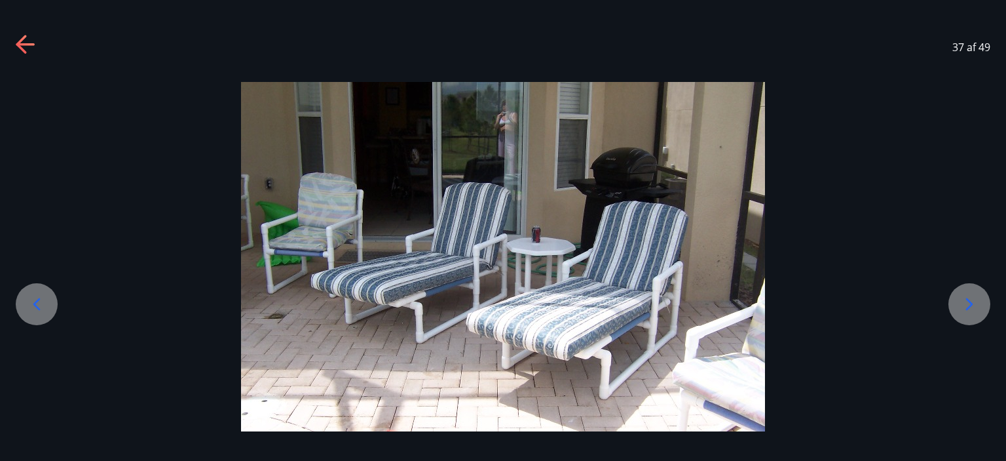
click at [44, 304] on icon at bounding box center [36, 303] width 21 height 21
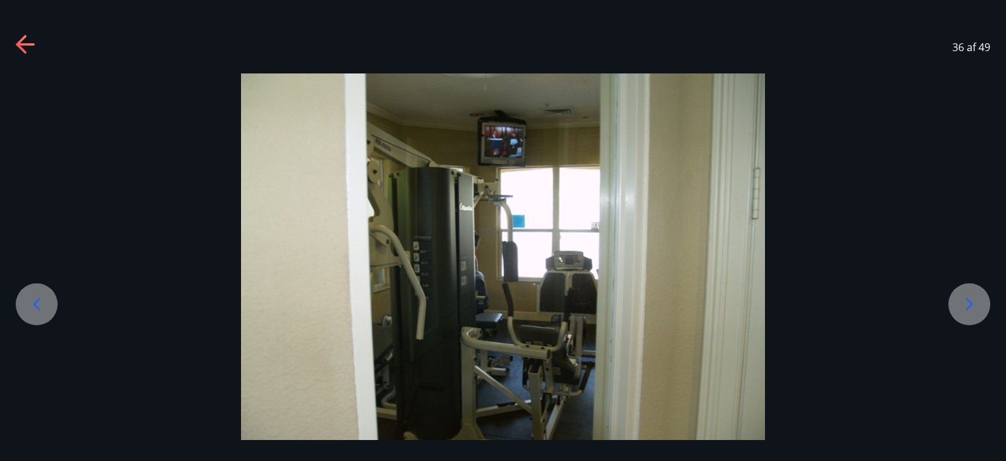
click at [44, 304] on icon at bounding box center [36, 303] width 21 height 21
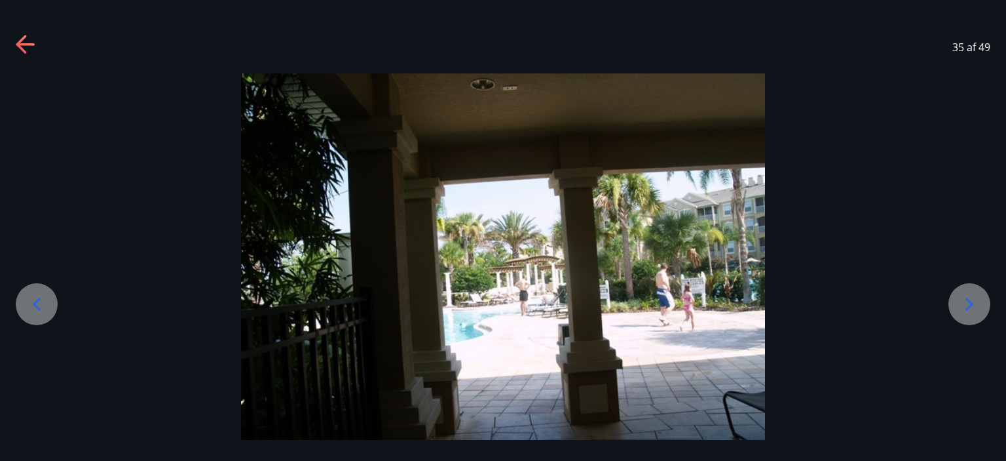
click at [44, 304] on icon at bounding box center [36, 303] width 21 height 21
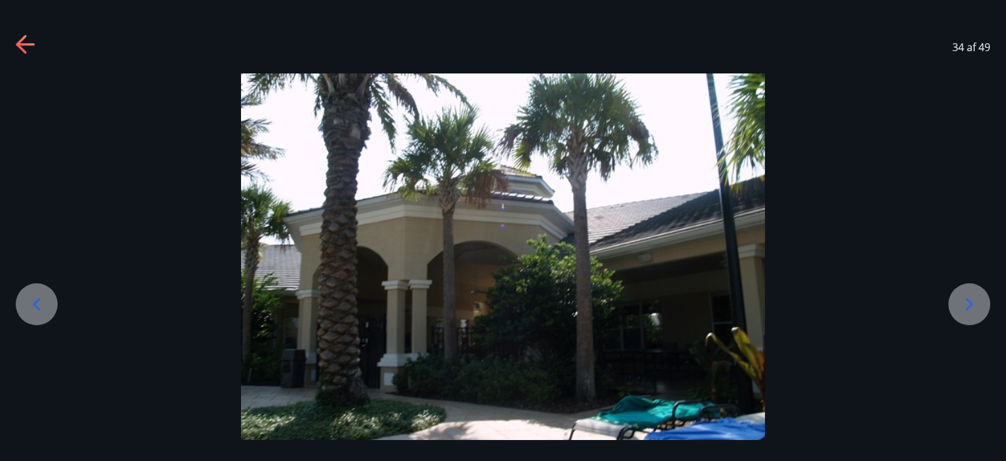
click at [44, 304] on icon at bounding box center [36, 303] width 21 height 21
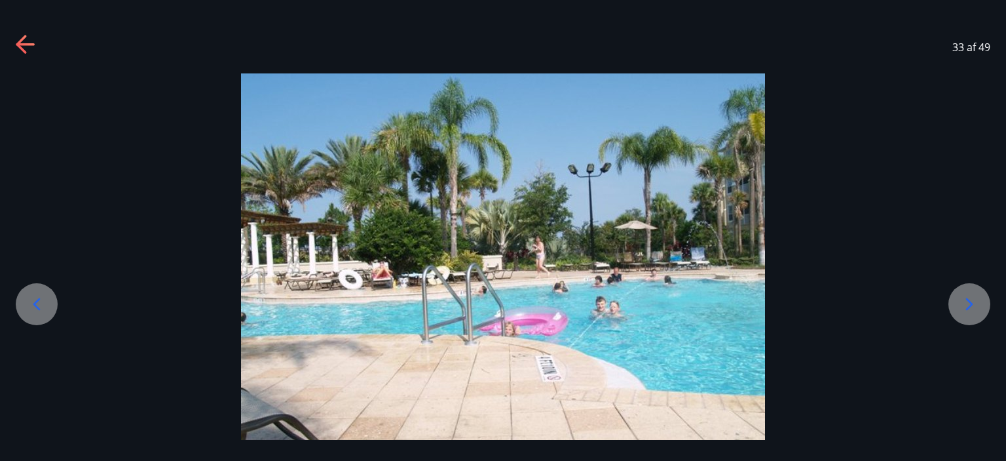
click at [44, 304] on icon at bounding box center [36, 303] width 21 height 21
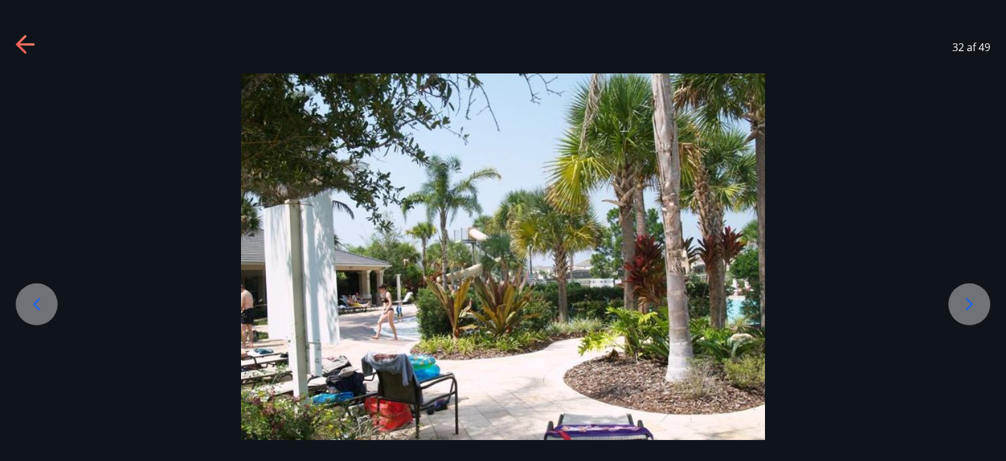
click at [44, 304] on icon at bounding box center [36, 303] width 21 height 21
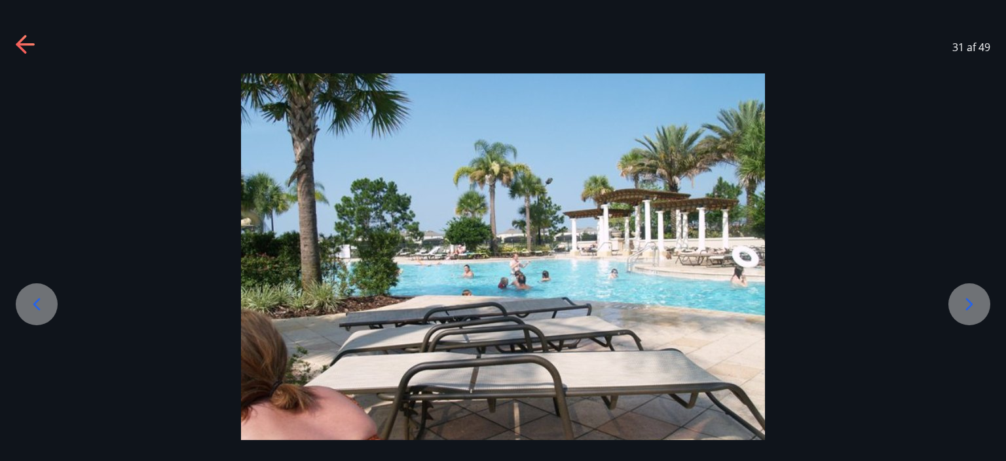
click at [44, 304] on icon at bounding box center [36, 303] width 21 height 21
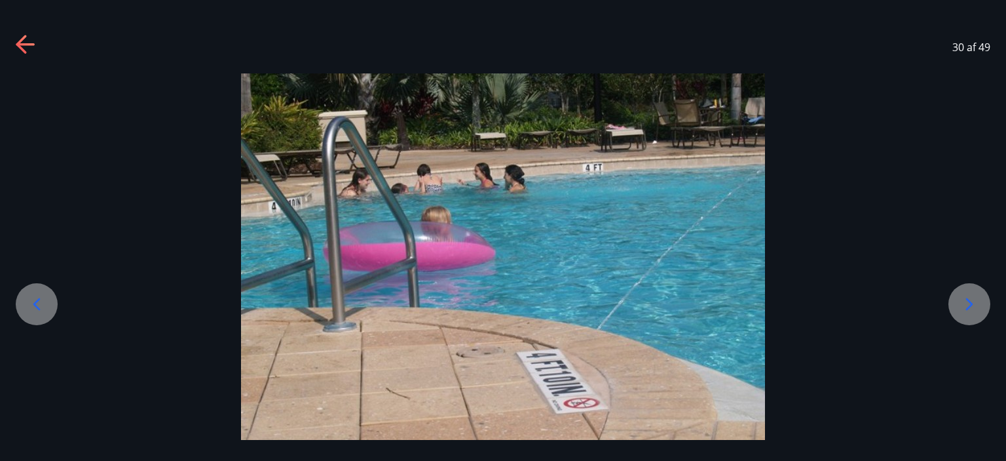
click at [44, 304] on icon at bounding box center [36, 303] width 21 height 21
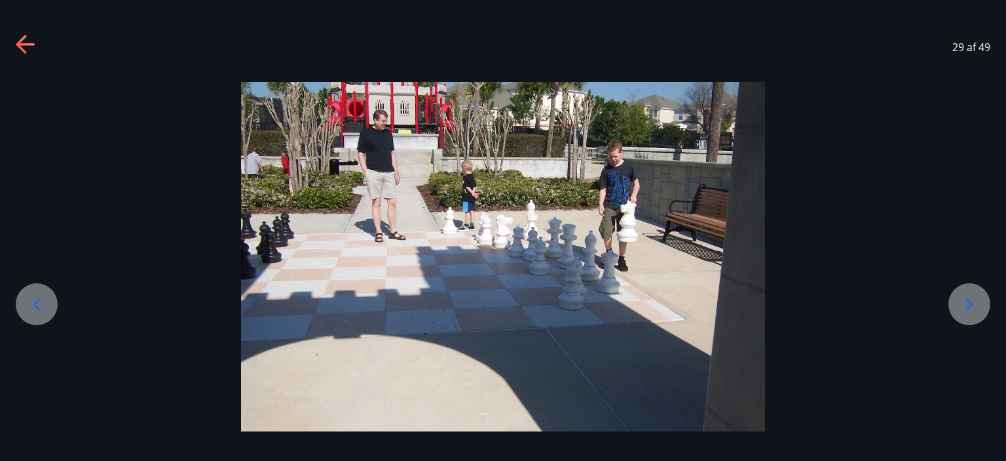
click at [44, 304] on icon at bounding box center [36, 303] width 21 height 21
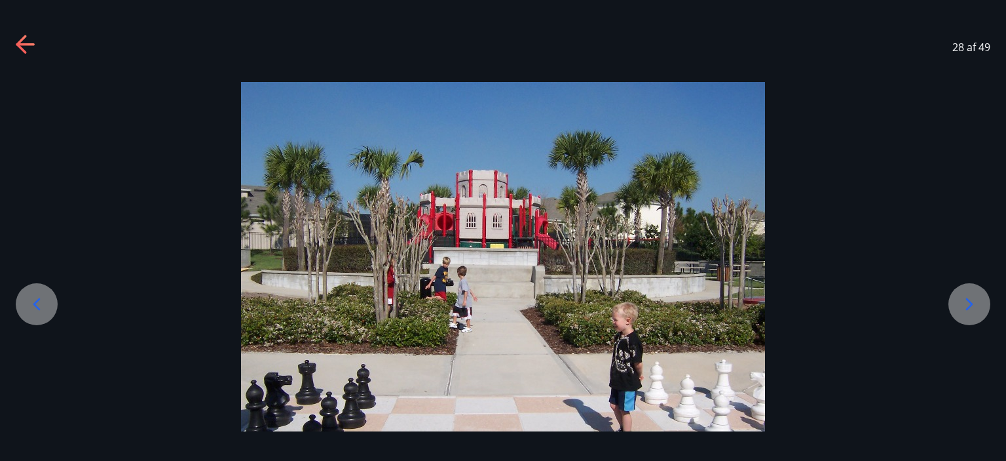
click at [44, 304] on icon at bounding box center [36, 303] width 21 height 21
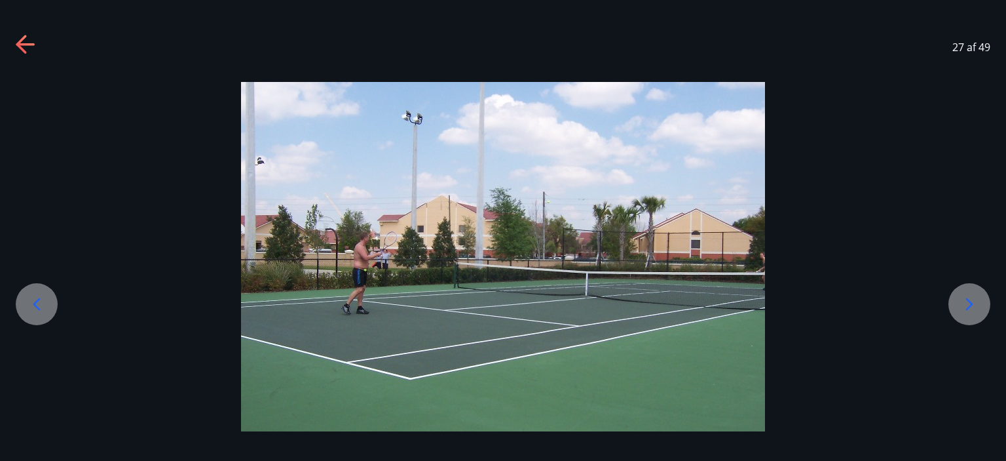
click at [44, 304] on icon at bounding box center [36, 303] width 21 height 21
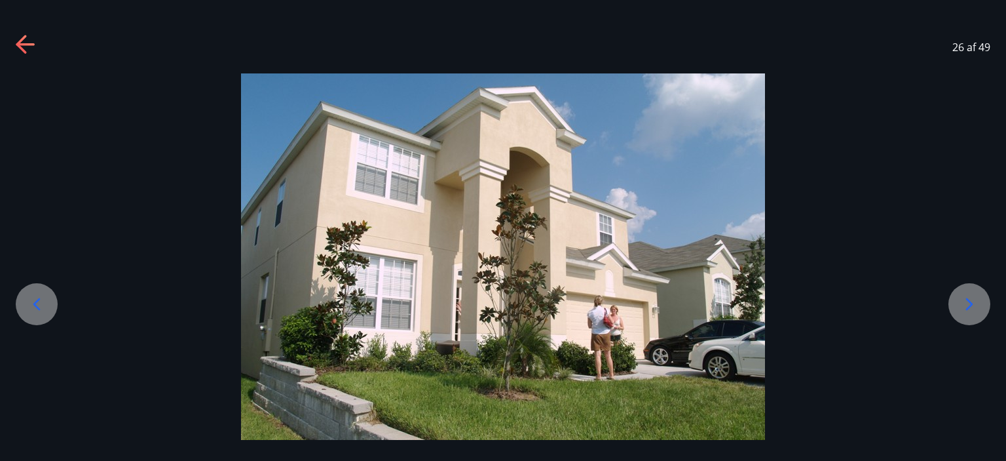
click at [44, 304] on icon at bounding box center [36, 303] width 21 height 21
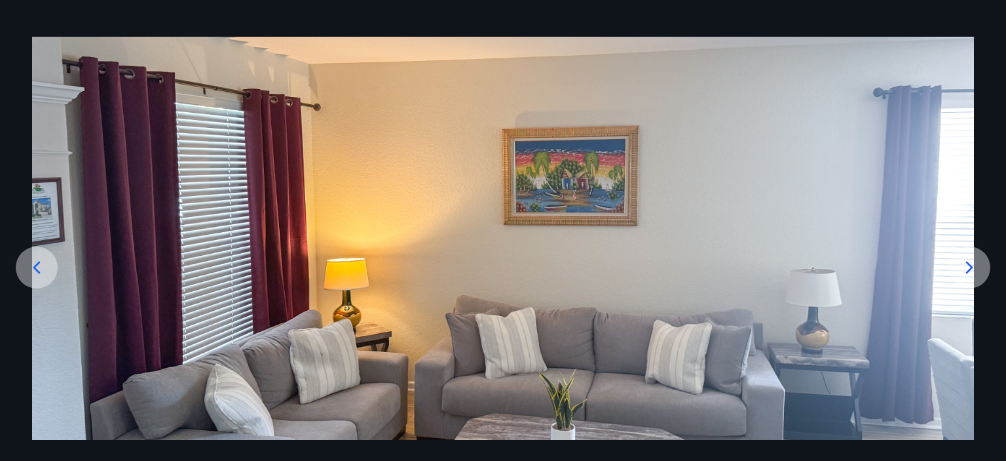
scroll to position [157, 0]
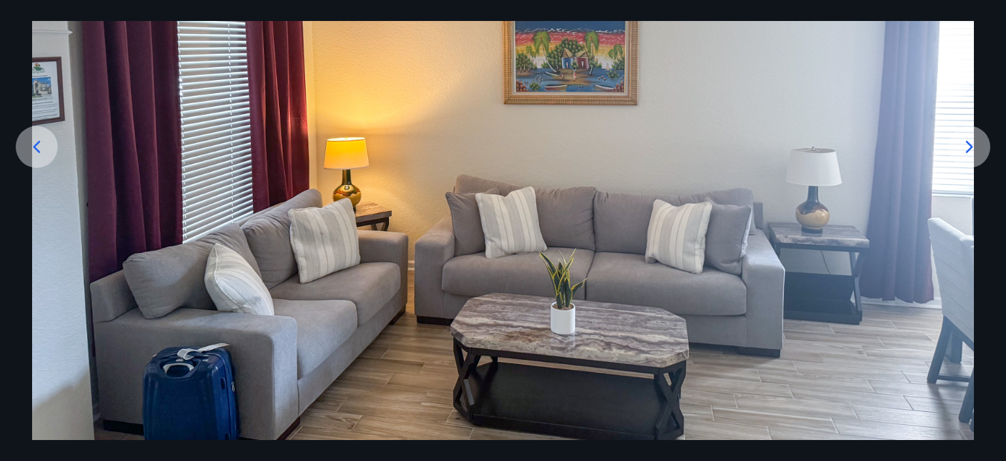
click at [33, 146] on icon at bounding box center [36, 146] width 21 height 21
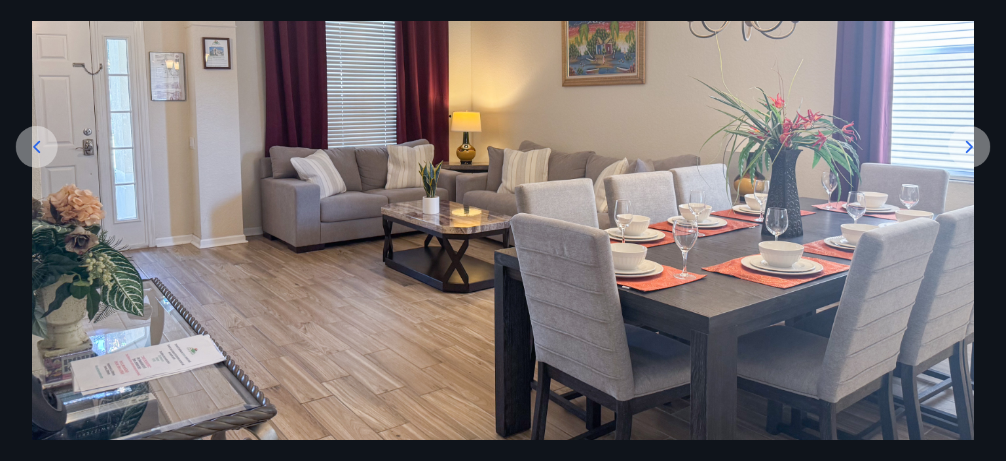
click at [29, 149] on icon at bounding box center [36, 146] width 21 height 21
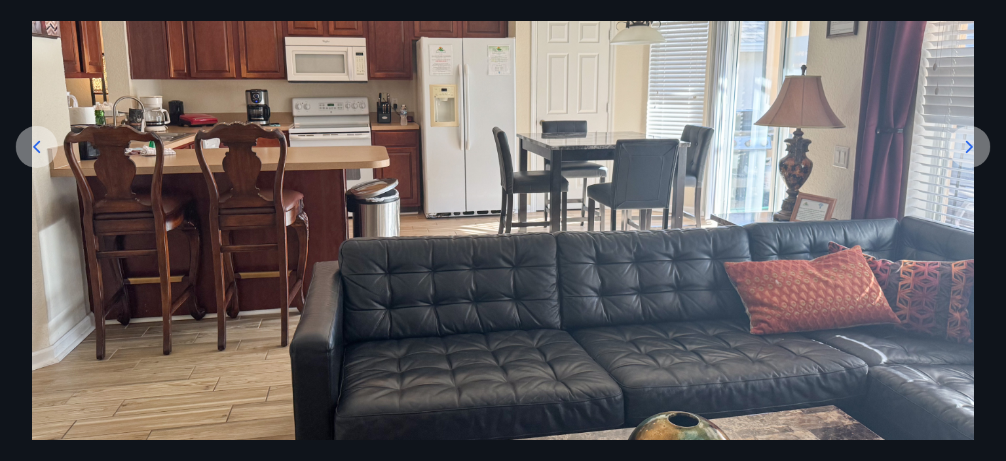
click at [32, 147] on icon at bounding box center [36, 146] width 21 height 21
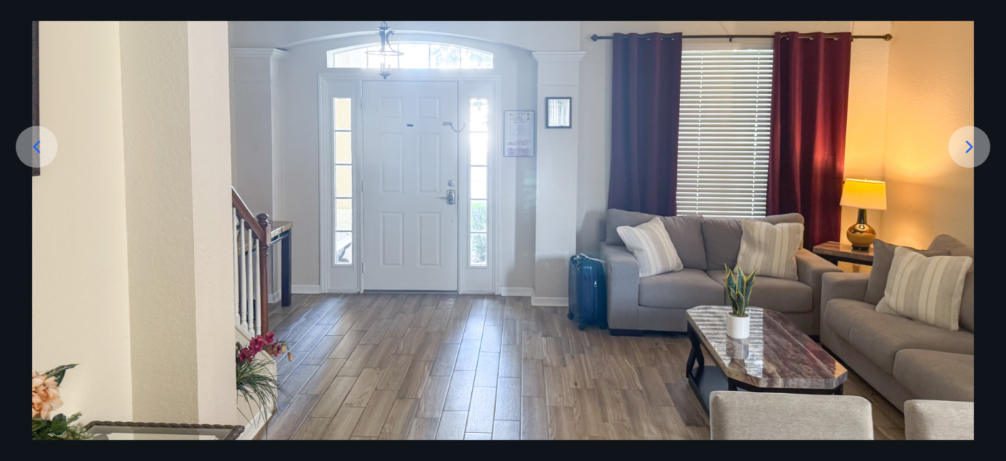
click at [32, 147] on icon at bounding box center [36, 146] width 21 height 21
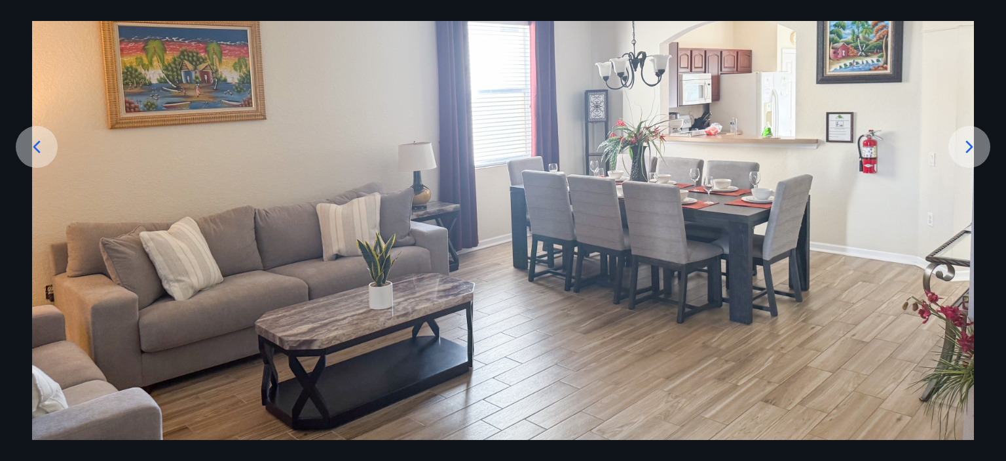
click at [32, 147] on icon at bounding box center [36, 146] width 21 height 21
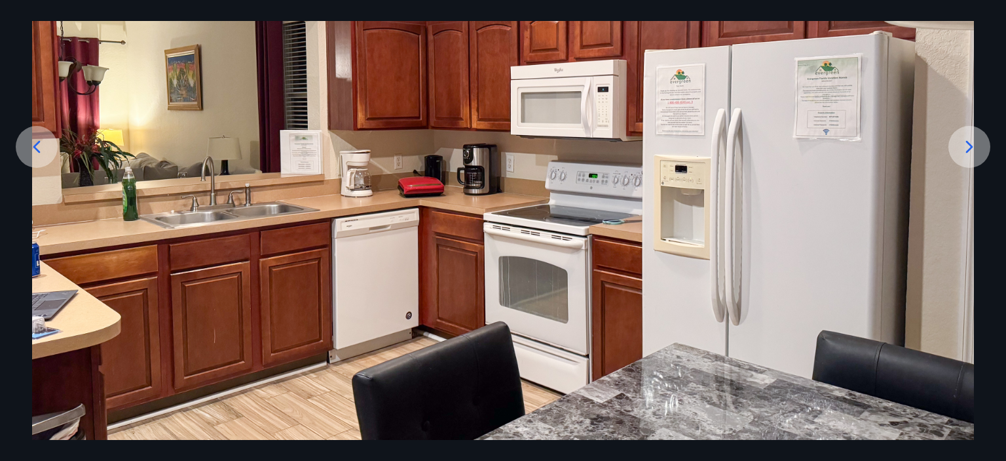
click at [32, 147] on icon at bounding box center [36, 146] width 21 height 21
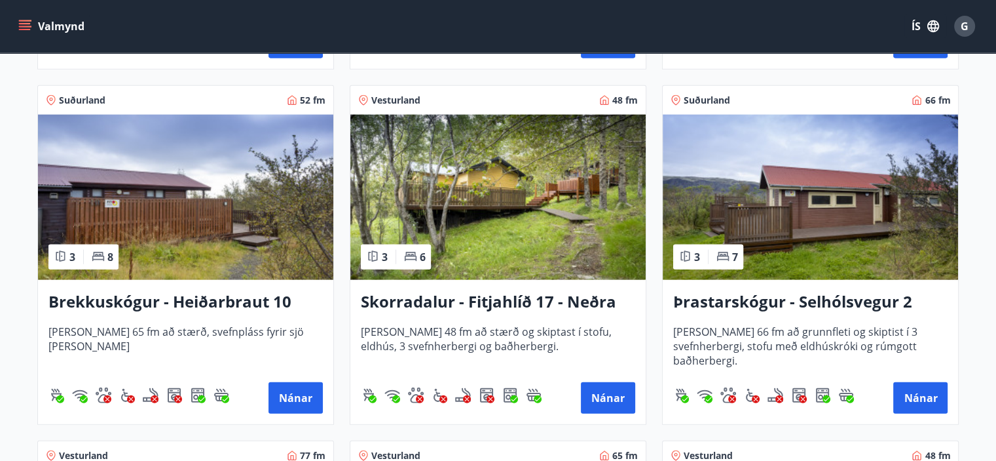
scroll to position [3079, 0]
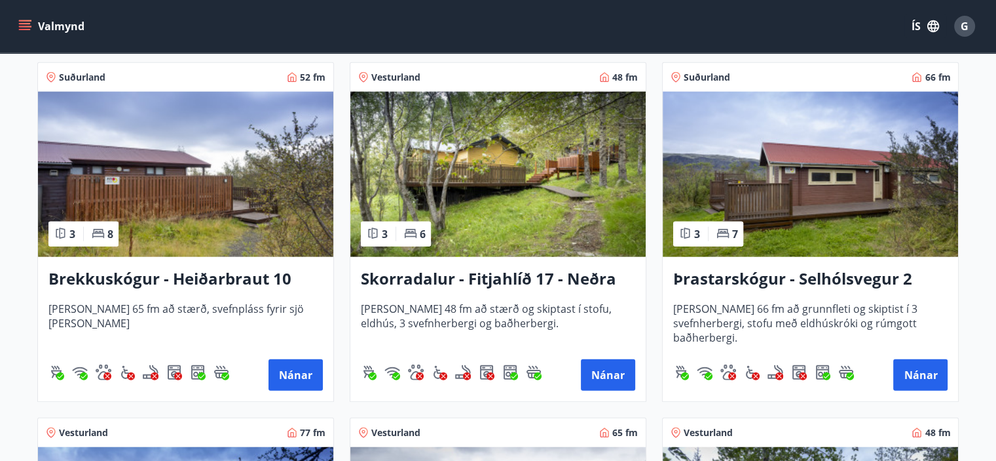
click at [487, 150] on img at bounding box center [497, 174] width 295 height 165
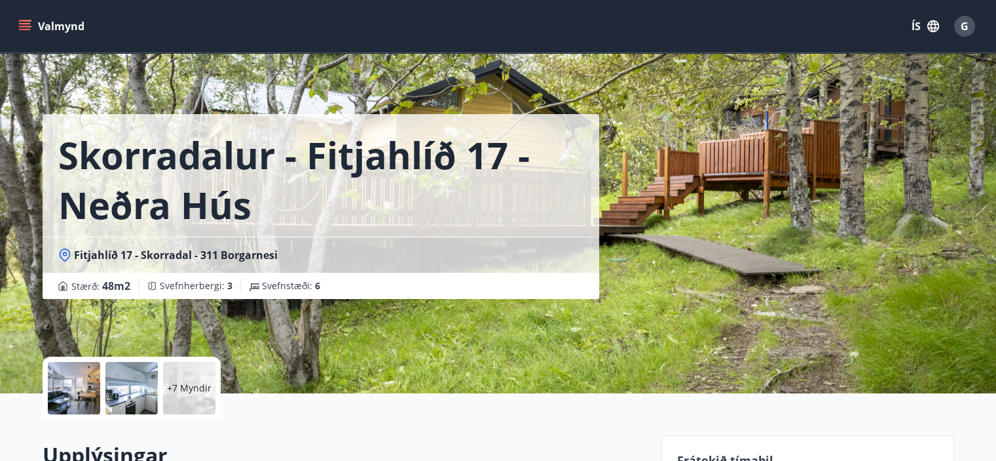
click at [172, 388] on p "+7 Myndir" at bounding box center [189, 387] width 45 height 13
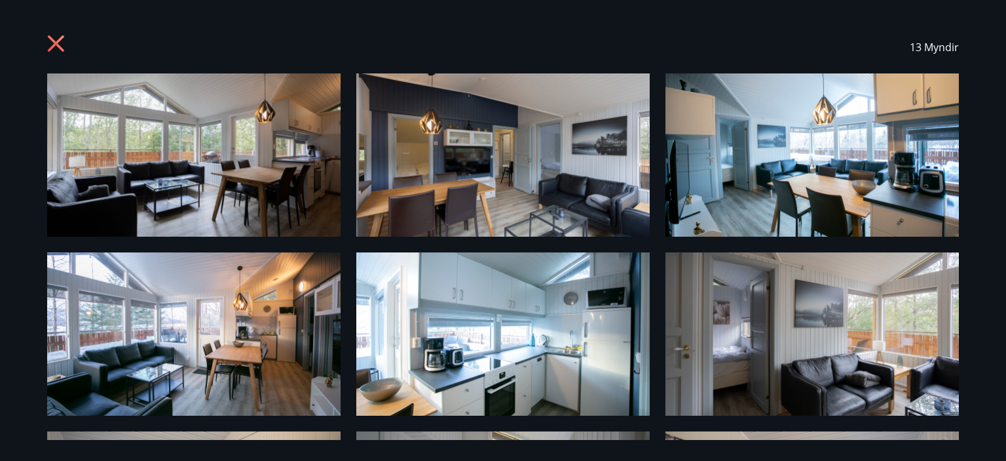
click at [157, 167] on img at bounding box center [193, 154] width 293 height 163
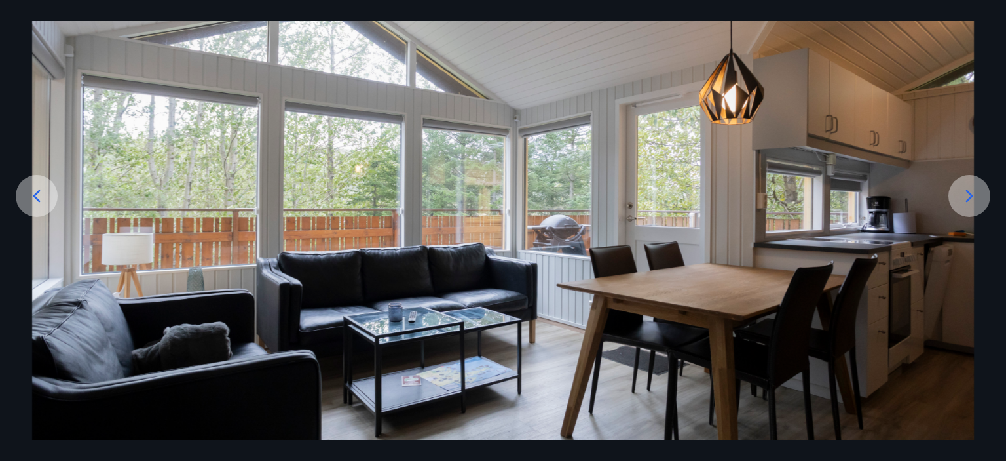
scroll to position [131, 0]
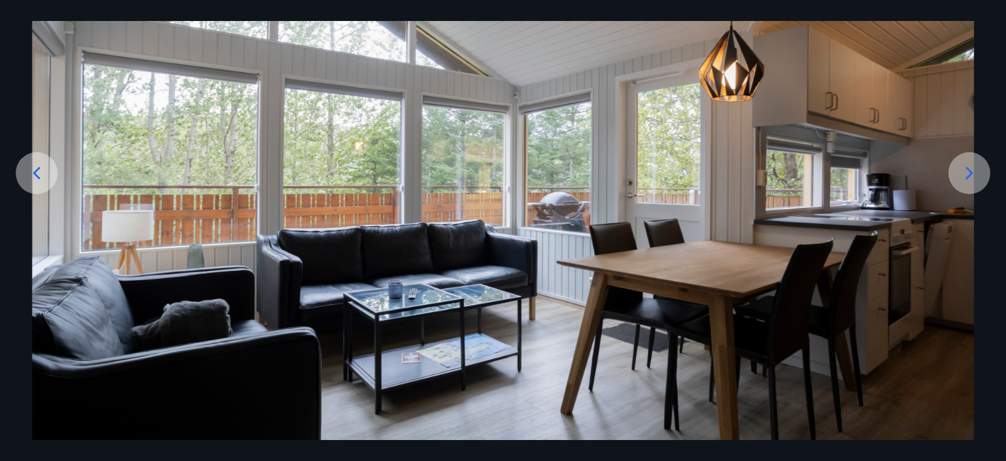
click at [967, 167] on icon at bounding box center [969, 172] width 21 height 21
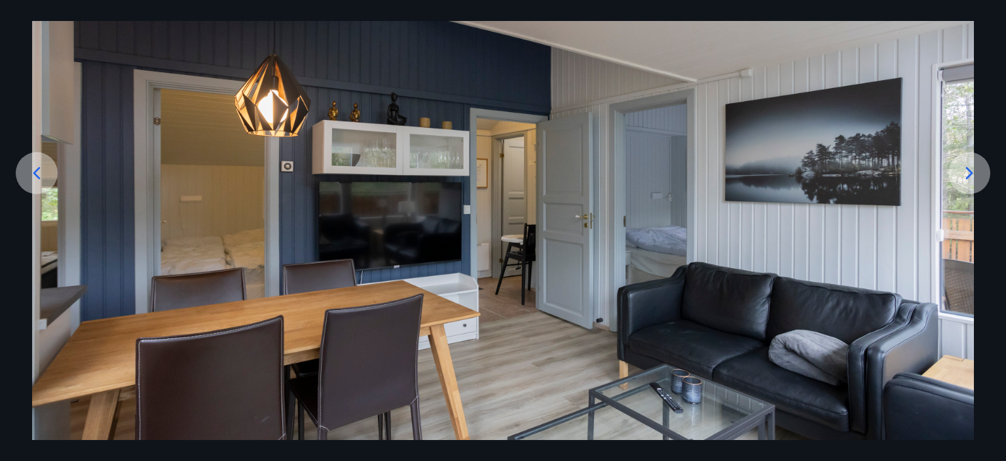
click at [967, 167] on icon at bounding box center [969, 172] width 7 height 12
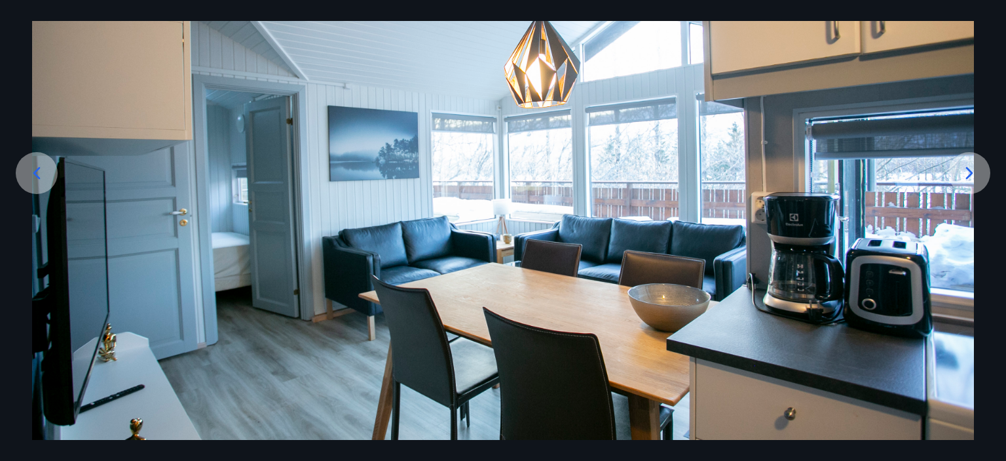
click at [967, 167] on icon at bounding box center [969, 172] width 7 height 12
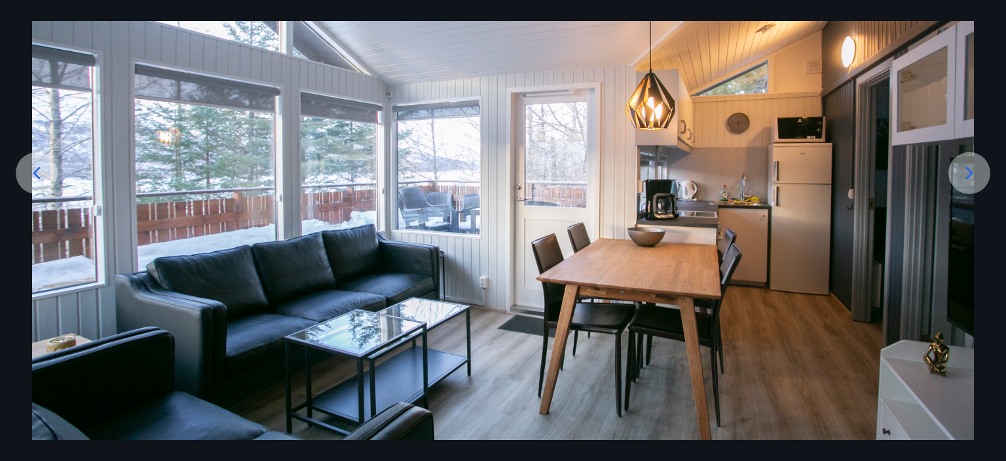
click at [967, 167] on icon at bounding box center [969, 172] width 7 height 12
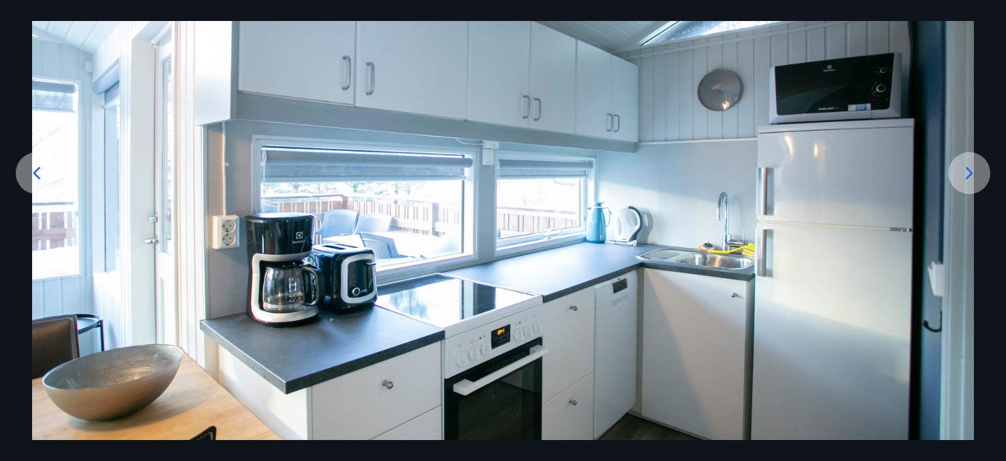
click at [967, 167] on icon at bounding box center [969, 172] width 7 height 12
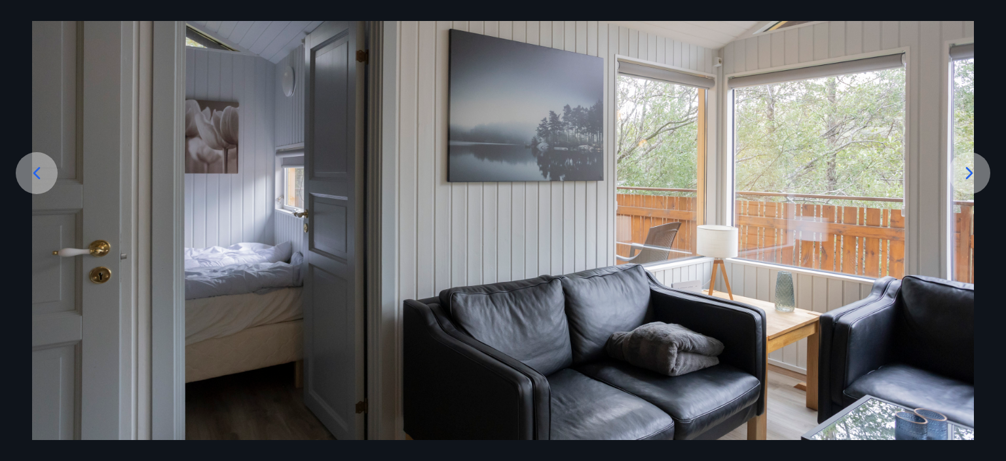
click at [967, 167] on icon at bounding box center [969, 172] width 7 height 12
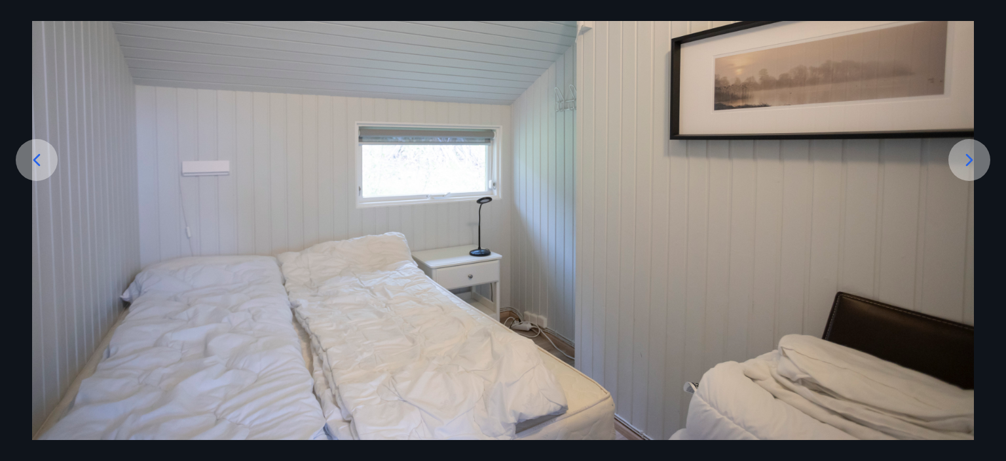
scroll to position [157, 0]
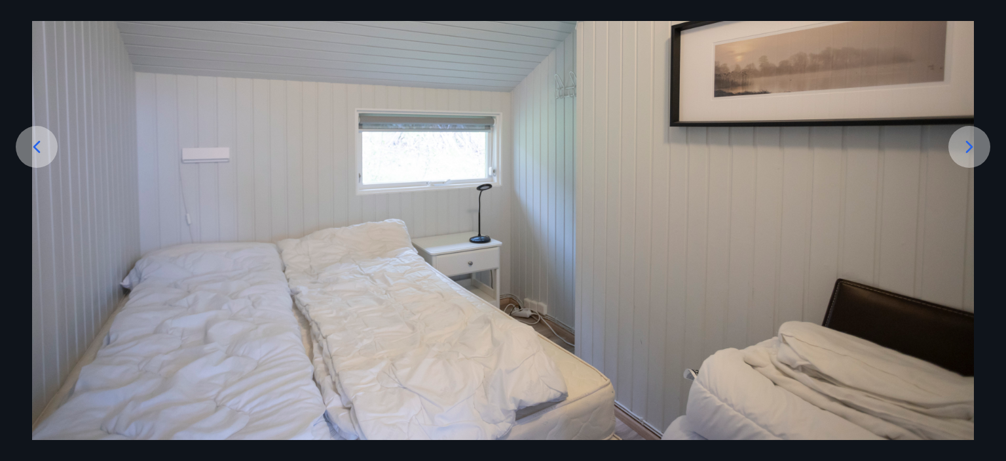
click at [967, 167] on div at bounding box center [970, 147] width 42 height 42
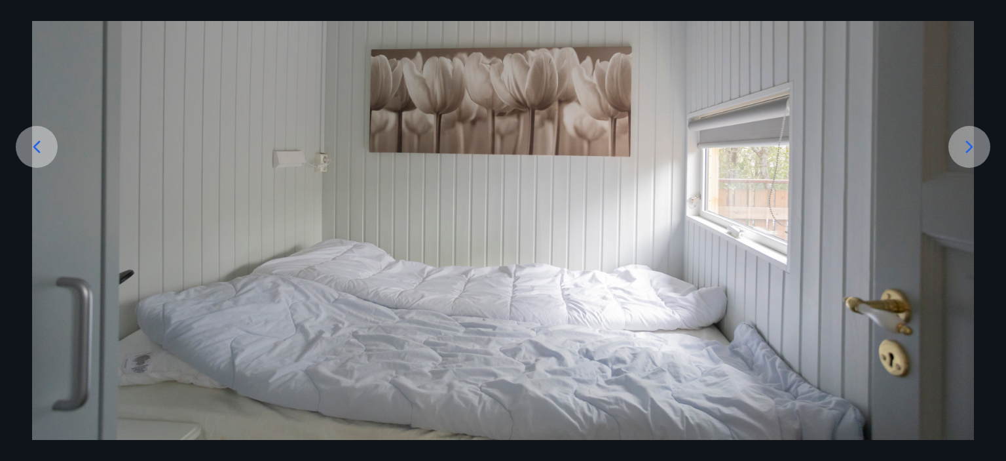
click at [967, 159] on div at bounding box center [970, 147] width 42 height 42
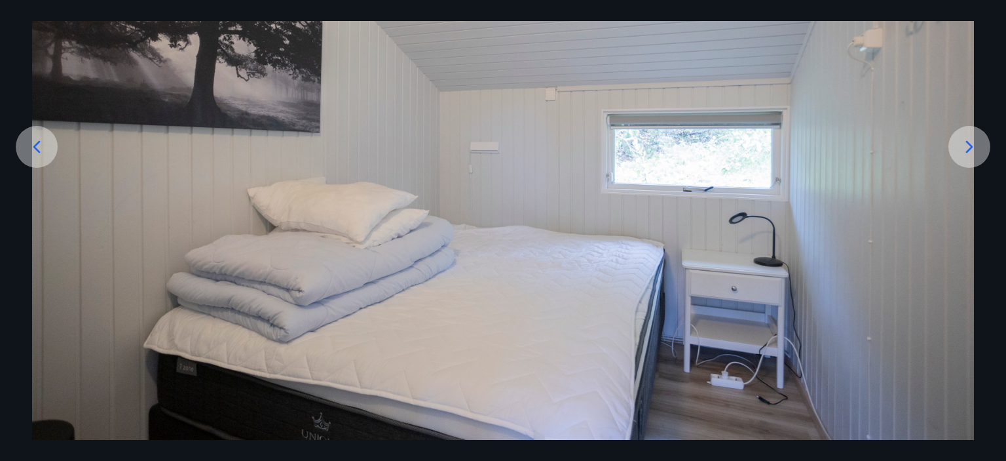
click at [967, 159] on div at bounding box center [970, 147] width 42 height 42
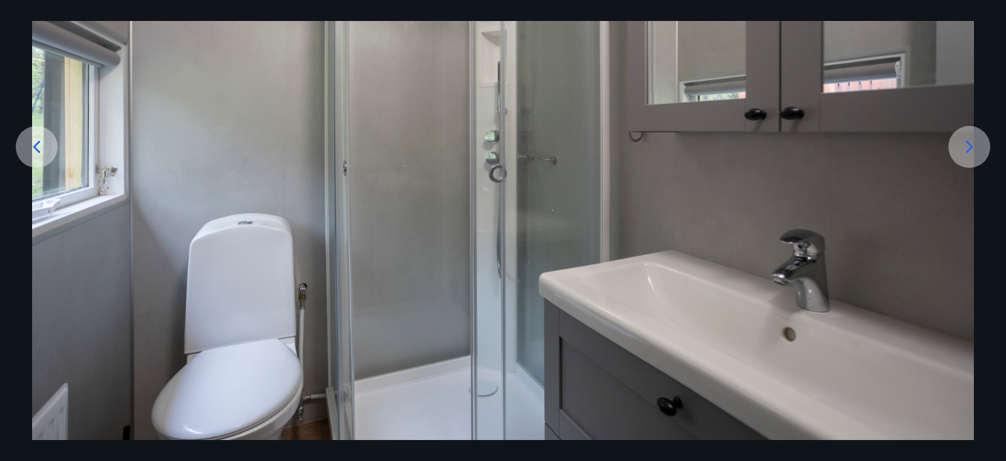
click at [968, 148] on icon at bounding box center [969, 146] width 21 height 21
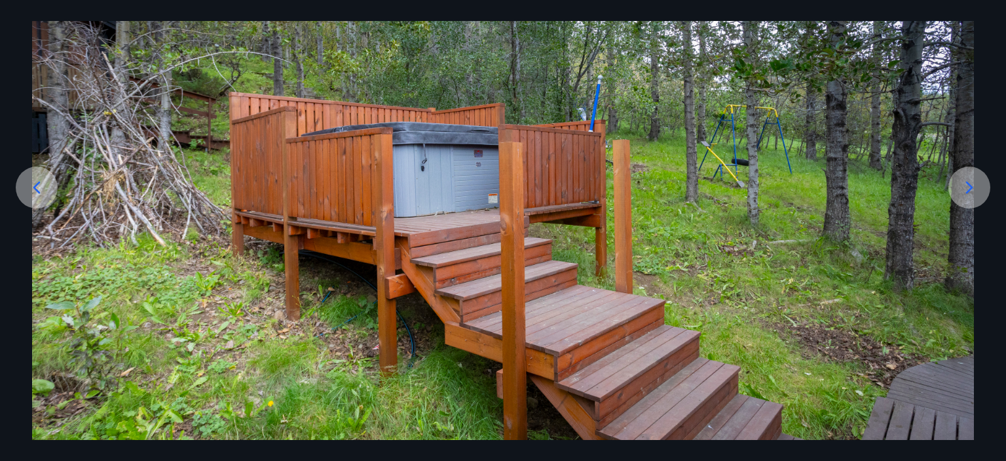
scroll to position [92, 0]
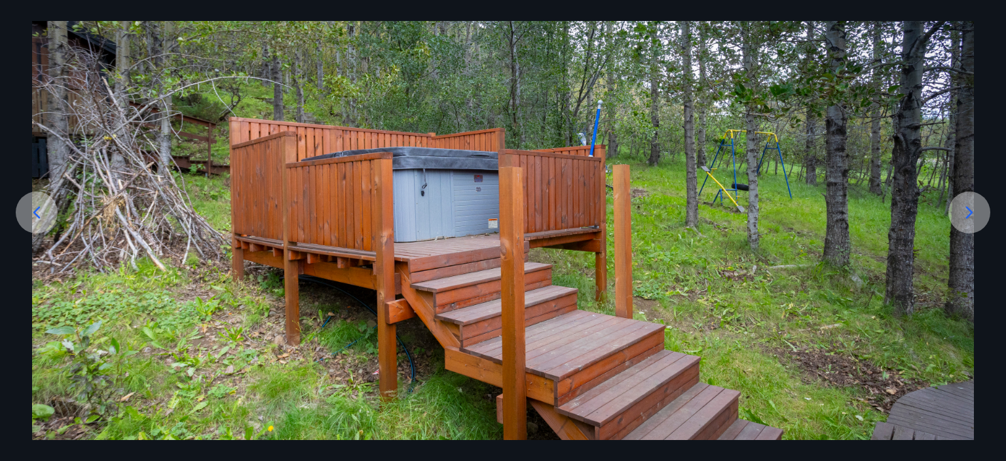
click at [970, 212] on icon at bounding box center [969, 212] width 21 height 21
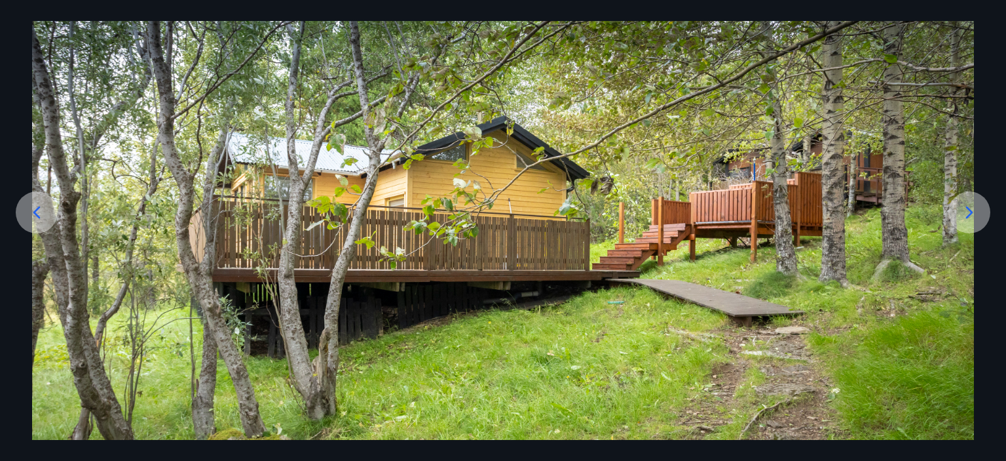
click at [970, 212] on icon at bounding box center [969, 212] width 21 height 21
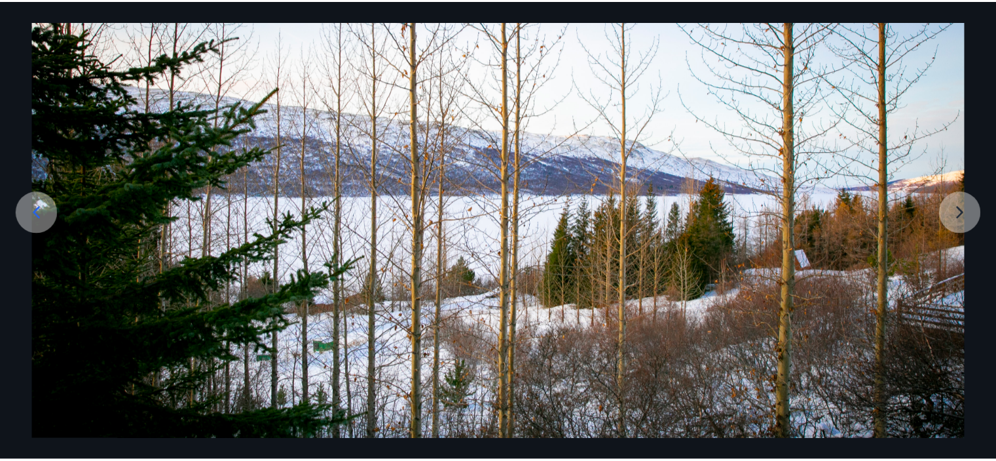
scroll to position [157, 0]
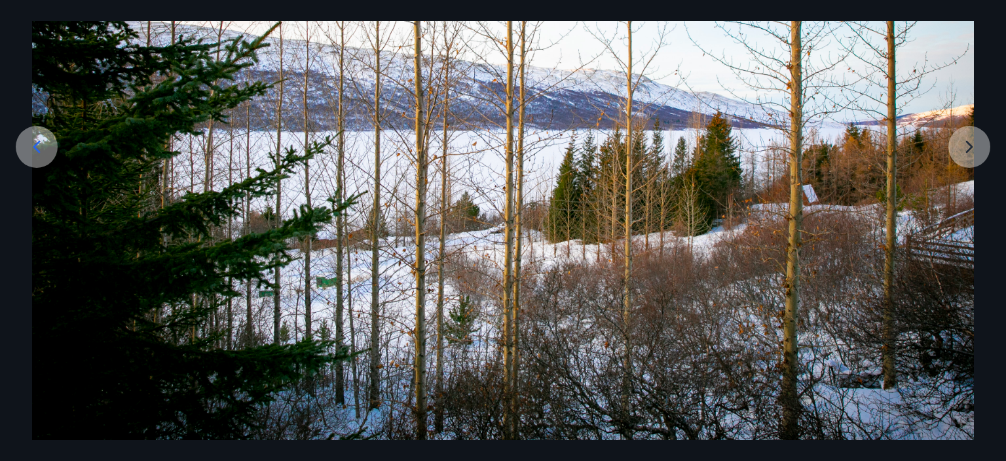
click at [970, 153] on img at bounding box center [503, 177] width 942 height 523
click at [970, 149] on img at bounding box center [503, 177] width 942 height 523
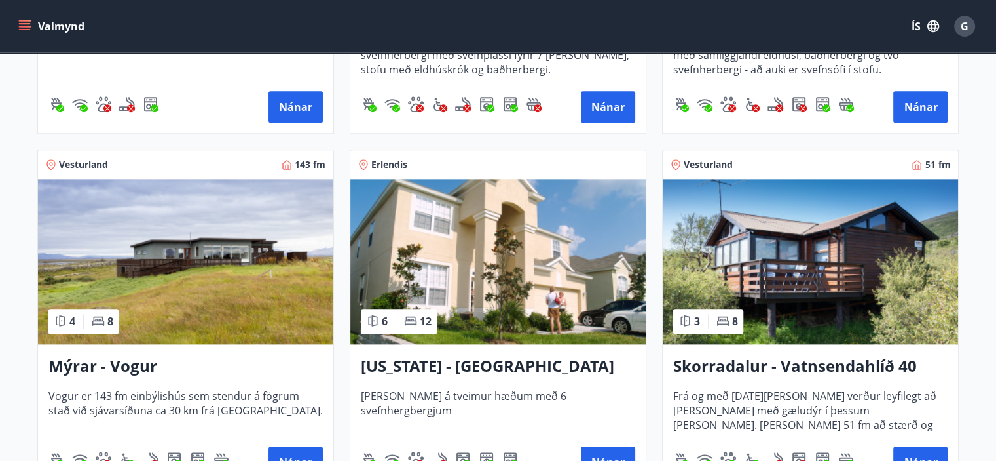
scroll to position [1572, 0]
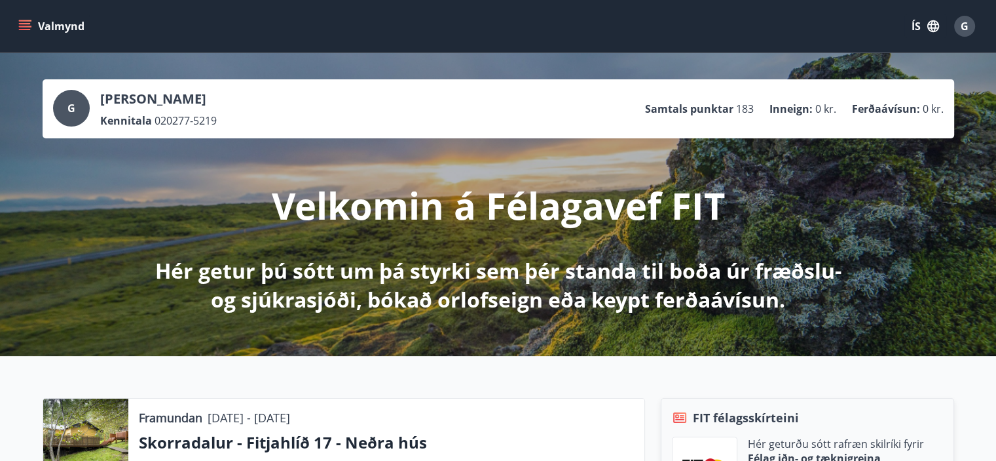
click at [68, 23] on button "Valmynd" at bounding box center [53, 26] width 74 height 24
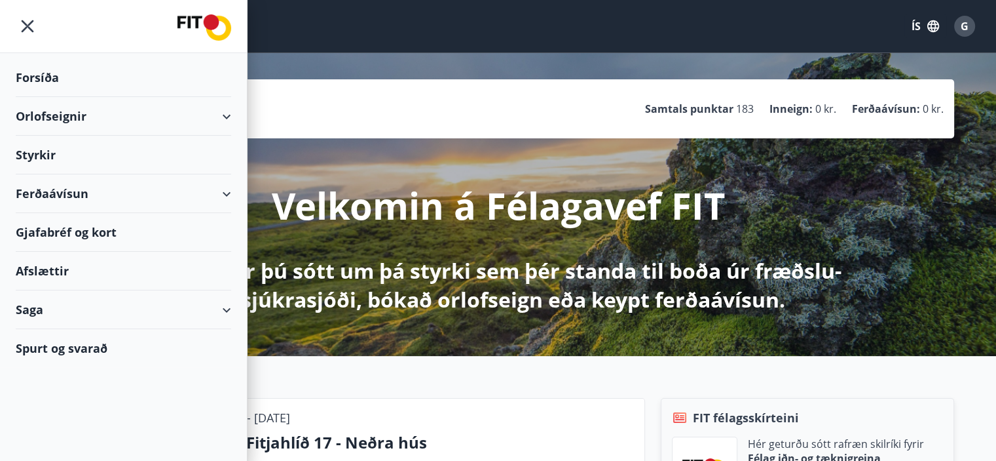
click at [228, 113] on div "Orlofseignir" at bounding box center [124, 116] width 216 height 39
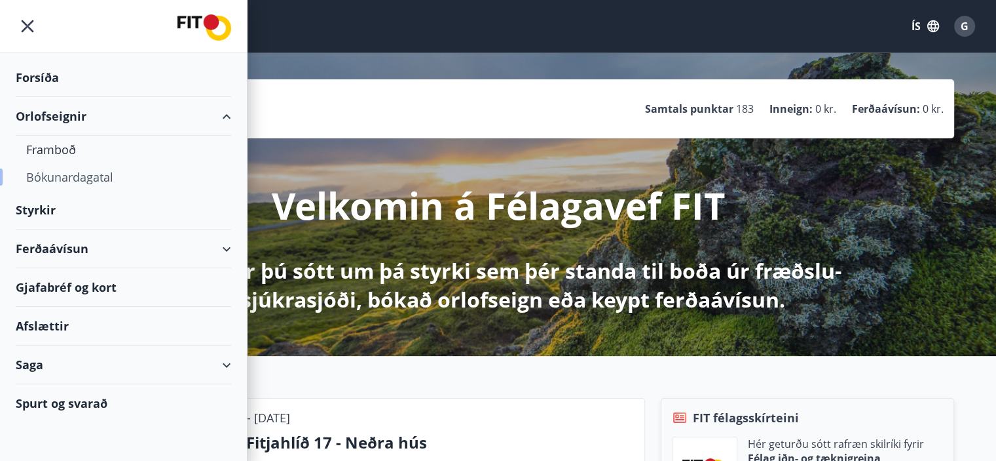
click at [96, 178] on div "Bókunardagatal" at bounding box center [123, 177] width 195 height 28
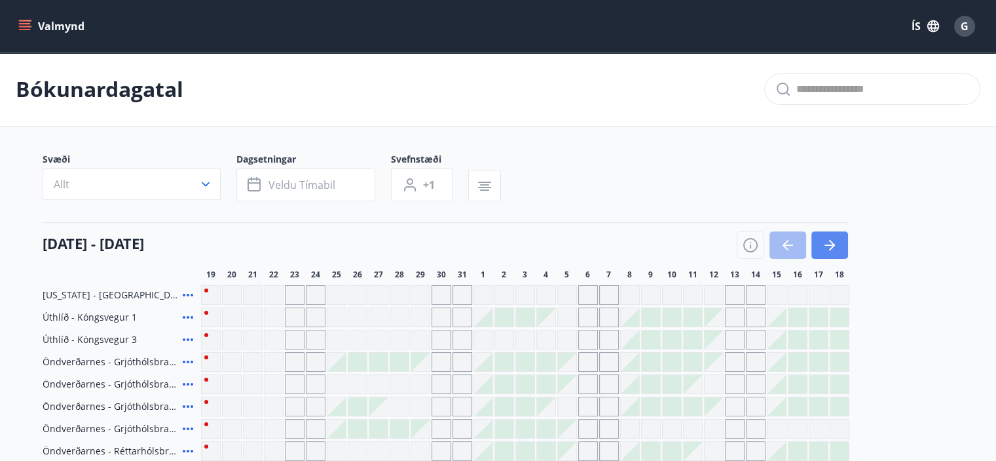
scroll to position [131, 0]
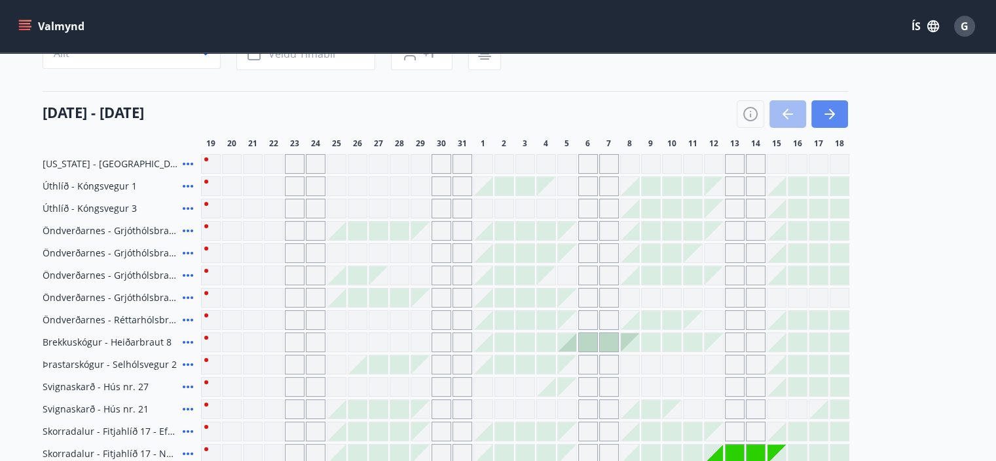
click at [833, 121] on icon "button" at bounding box center [830, 114] width 16 height 16
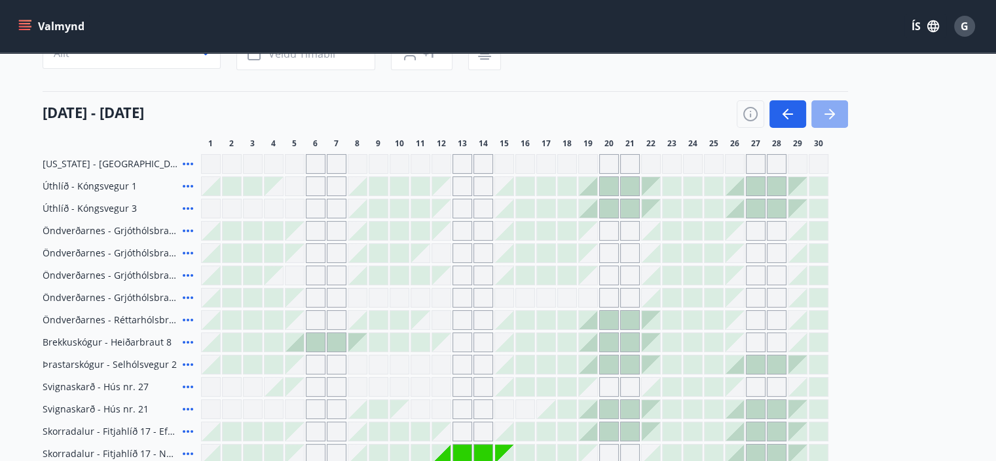
click at [825, 117] on icon "button" at bounding box center [830, 114] width 16 height 16
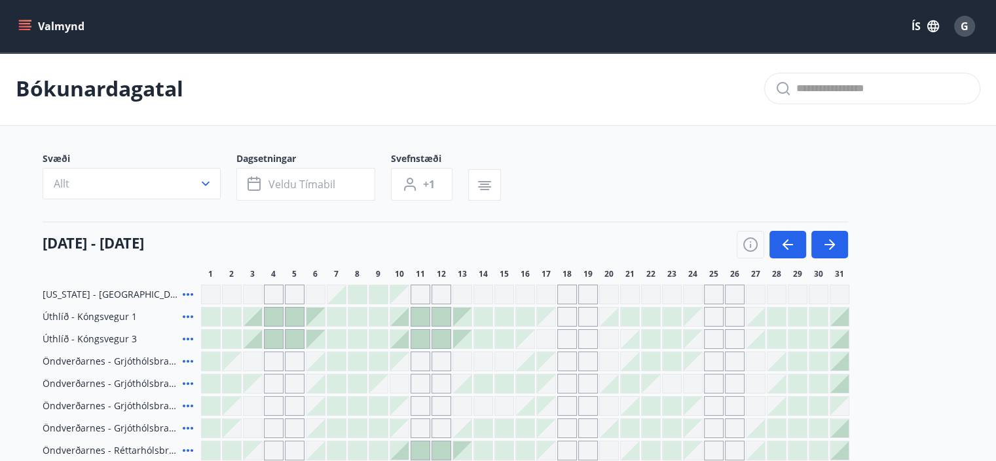
scroll to position [0, 0]
click at [837, 248] on button "button" at bounding box center [830, 245] width 37 height 28
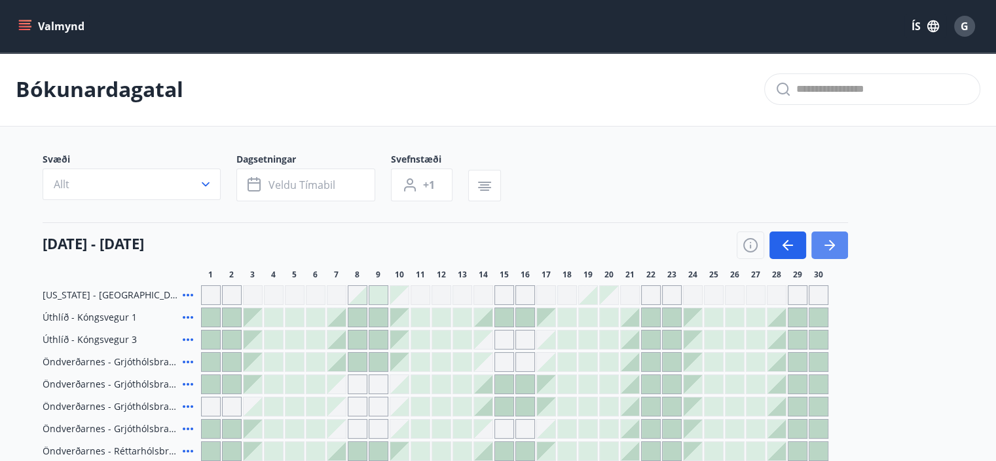
click at [837, 248] on button "button" at bounding box center [830, 245] width 37 height 28
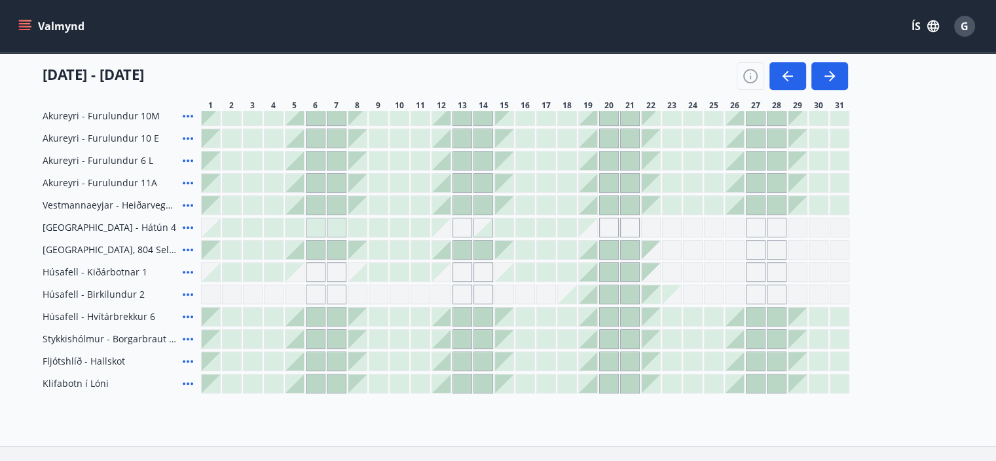
scroll to position [590, 0]
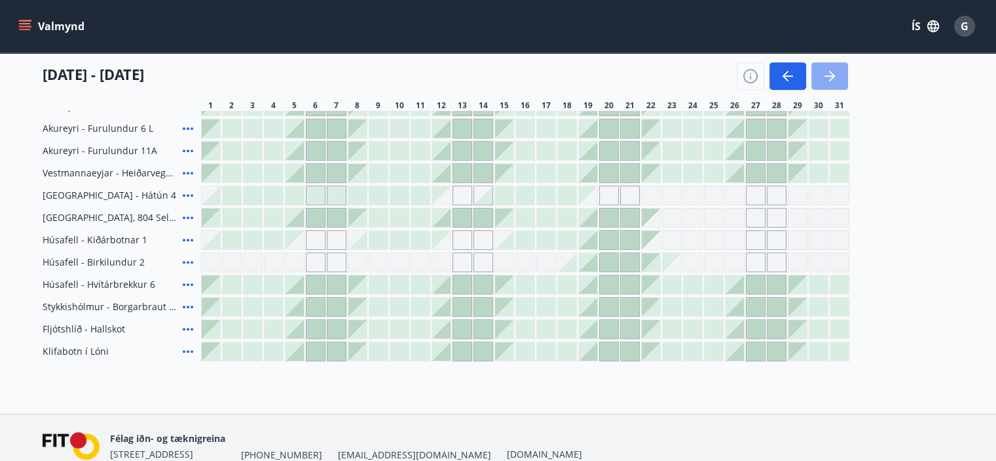
click at [831, 71] on icon "button" at bounding box center [832, 76] width 6 height 10
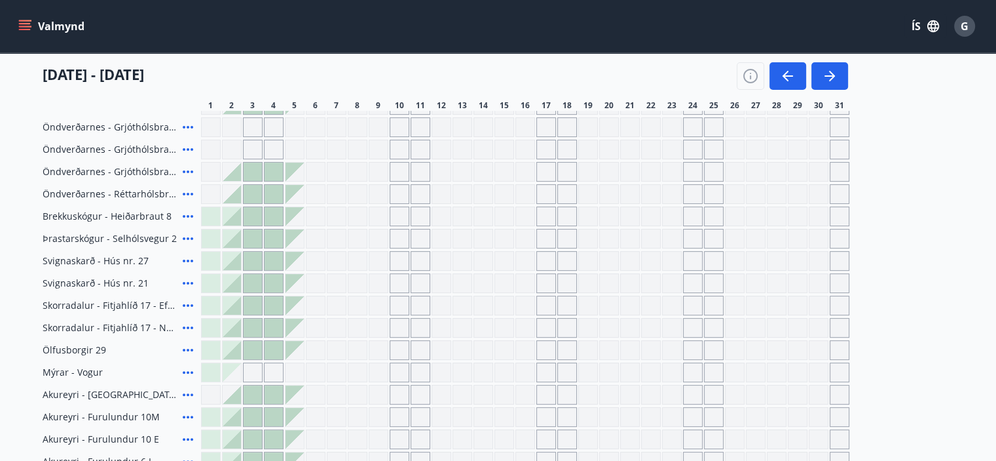
scroll to position [193, 0]
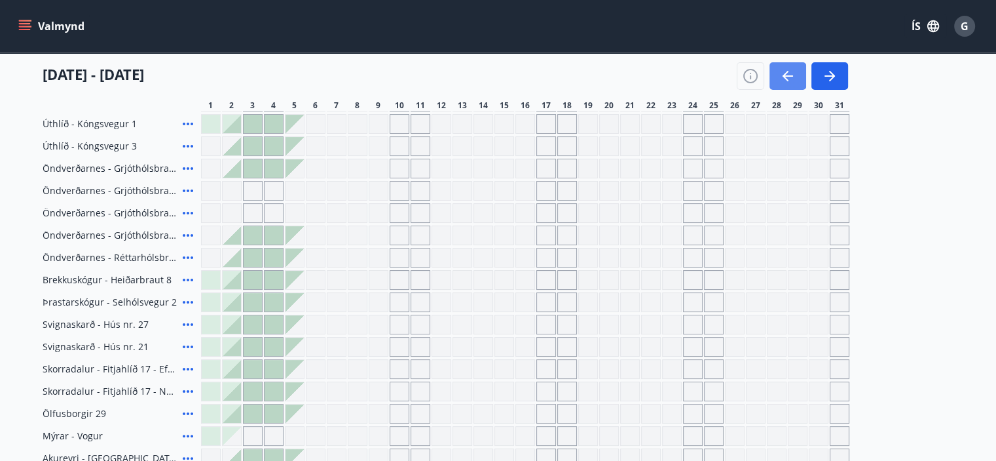
click at [791, 70] on icon "button" at bounding box center [788, 76] width 16 height 16
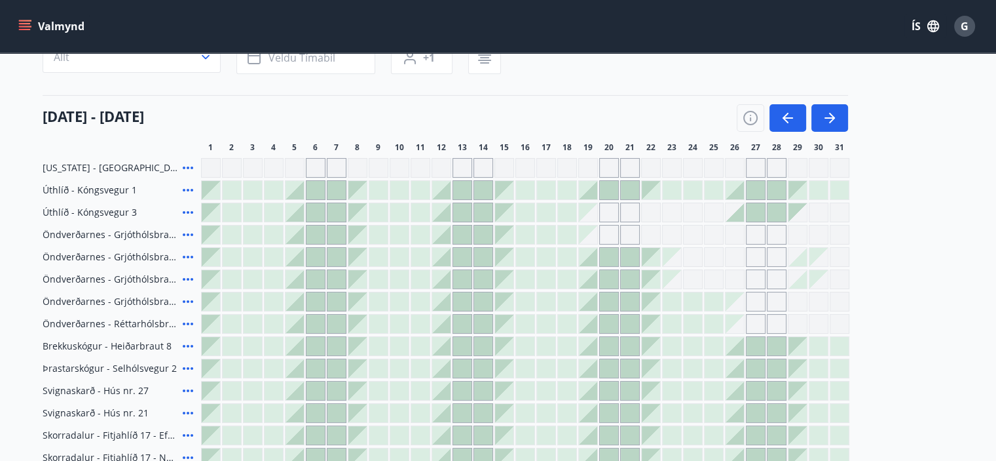
scroll to position [66, 0]
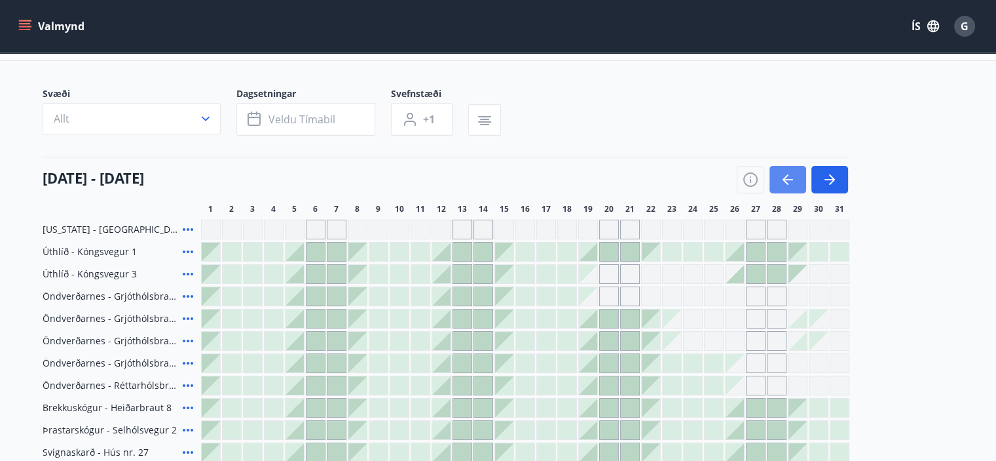
click at [787, 180] on icon "button" at bounding box center [788, 180] width 16 height 16
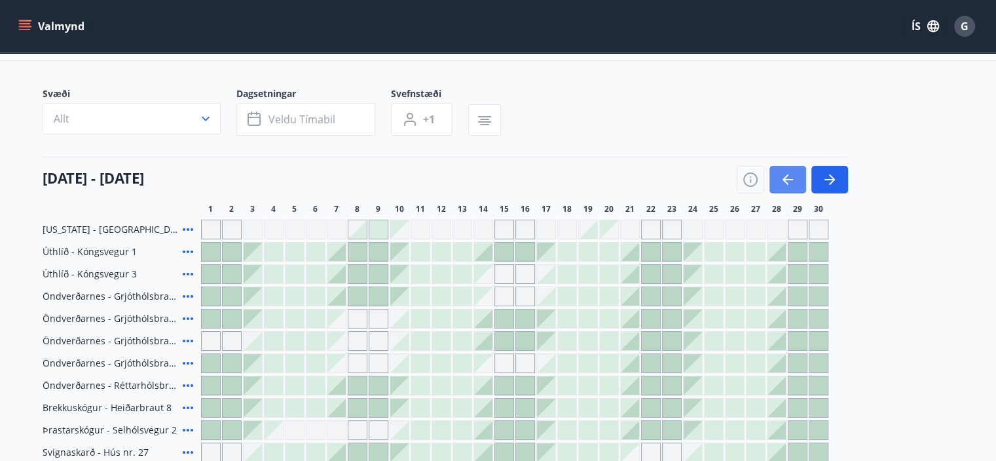
click at [787, 180] on icon "button" at bounding box center [788, 180] width 16 height 16
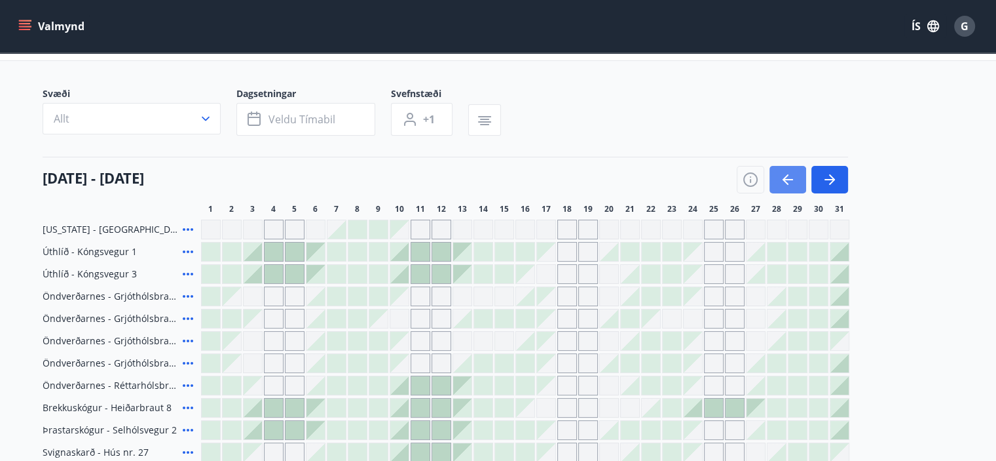
click at [787, 180] on icon "button" at bounding box center [788, 180] width 16 height 16
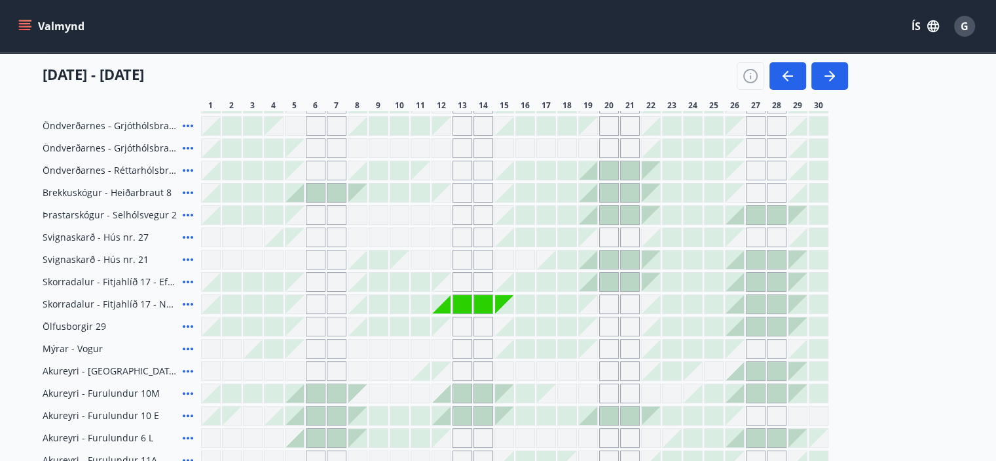
scroll to position [193, 0]
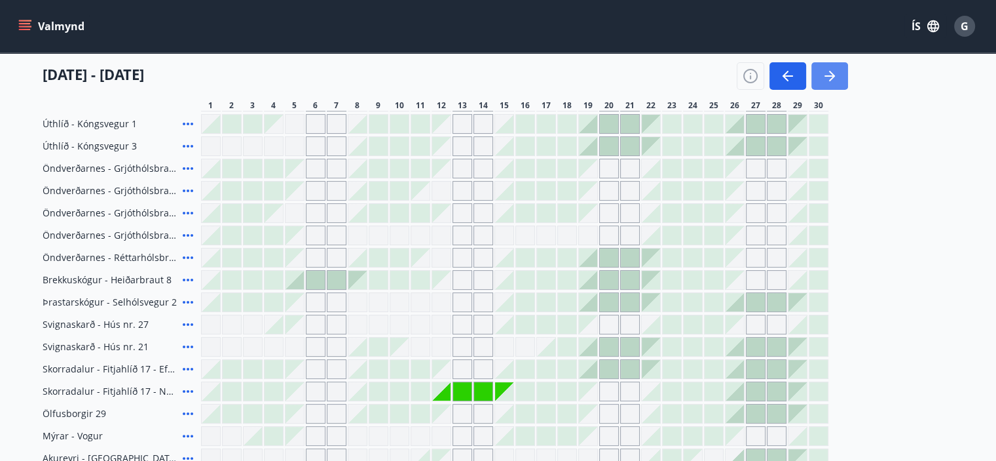
click at [839, 75] on button "button" at bounding box center [830, 76] width 37 height 28
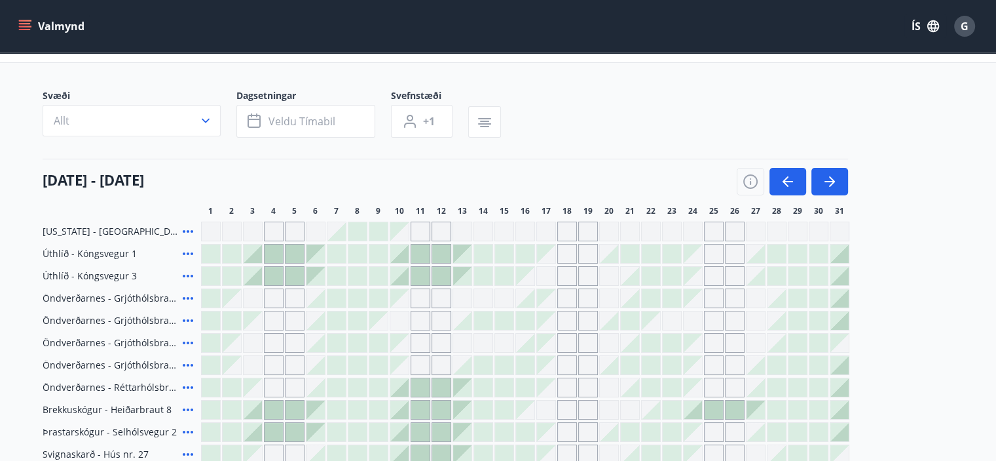
scroll to position [62, 0]
